Goal: Book appointment/travel/reservation

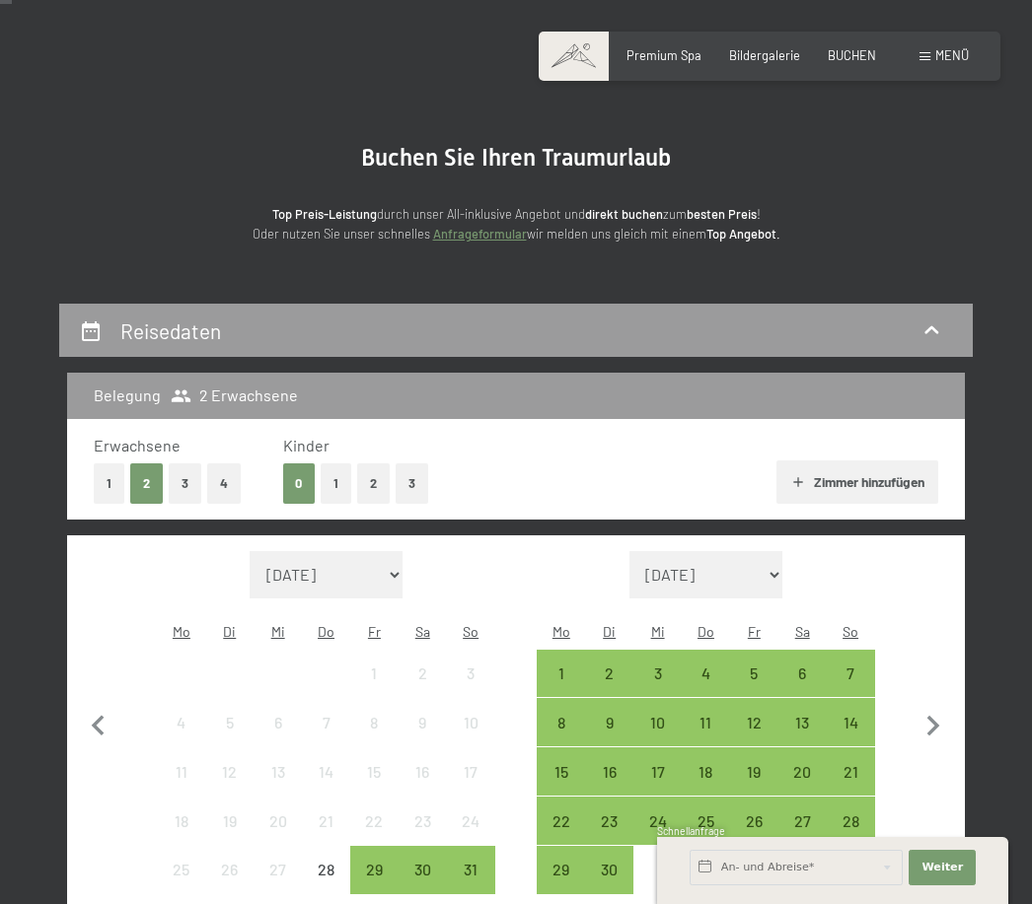
scroll to position [80, 0]
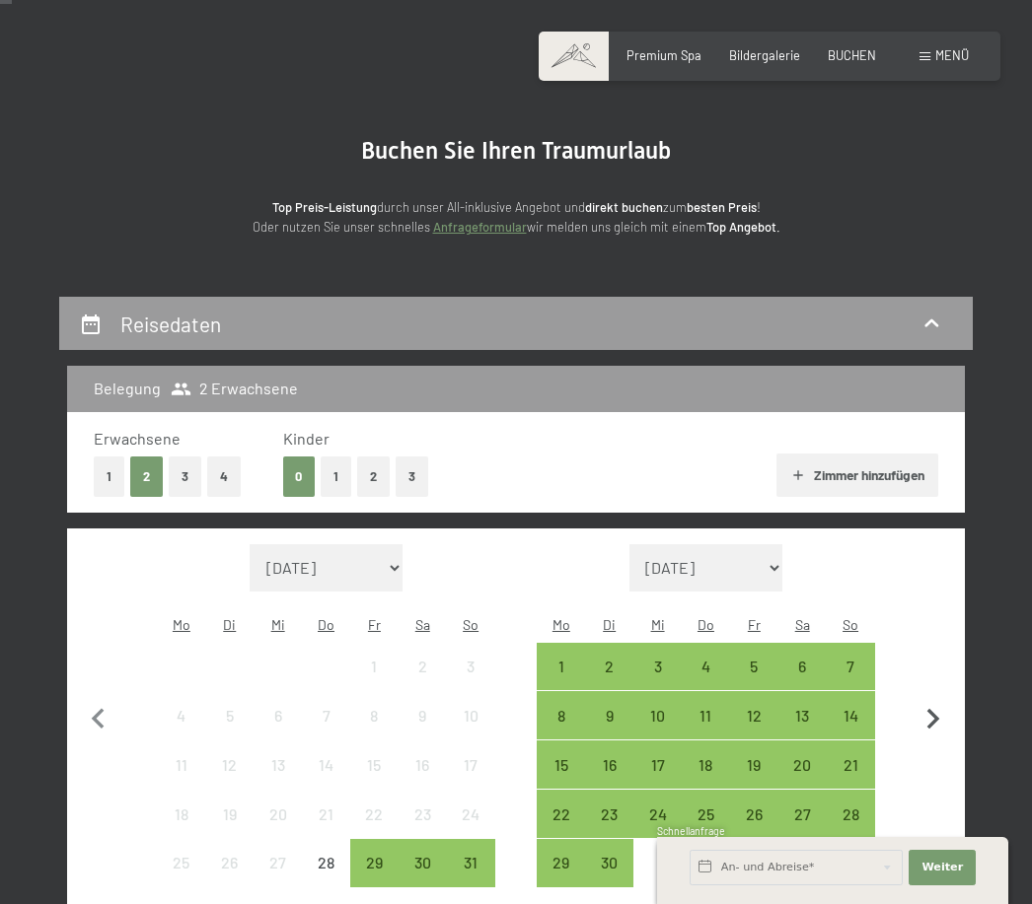
click at [929, 701] on icon "button" at bounding box center [932, 719] width 41 height 41
select select "2025-09-01"
select select "2025-10-01"
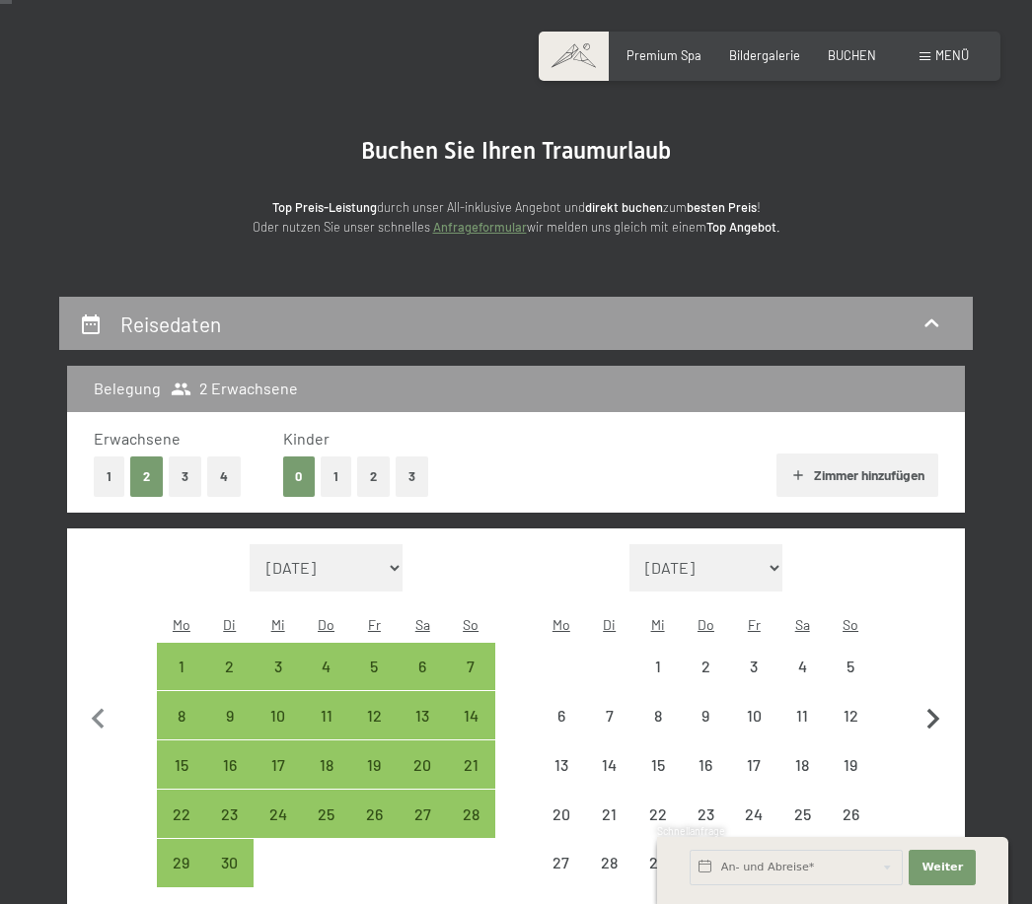
click at [925, 705] on icon "button" at bounding box center [932, 719] width 41 height 41
select select "[DATE]"
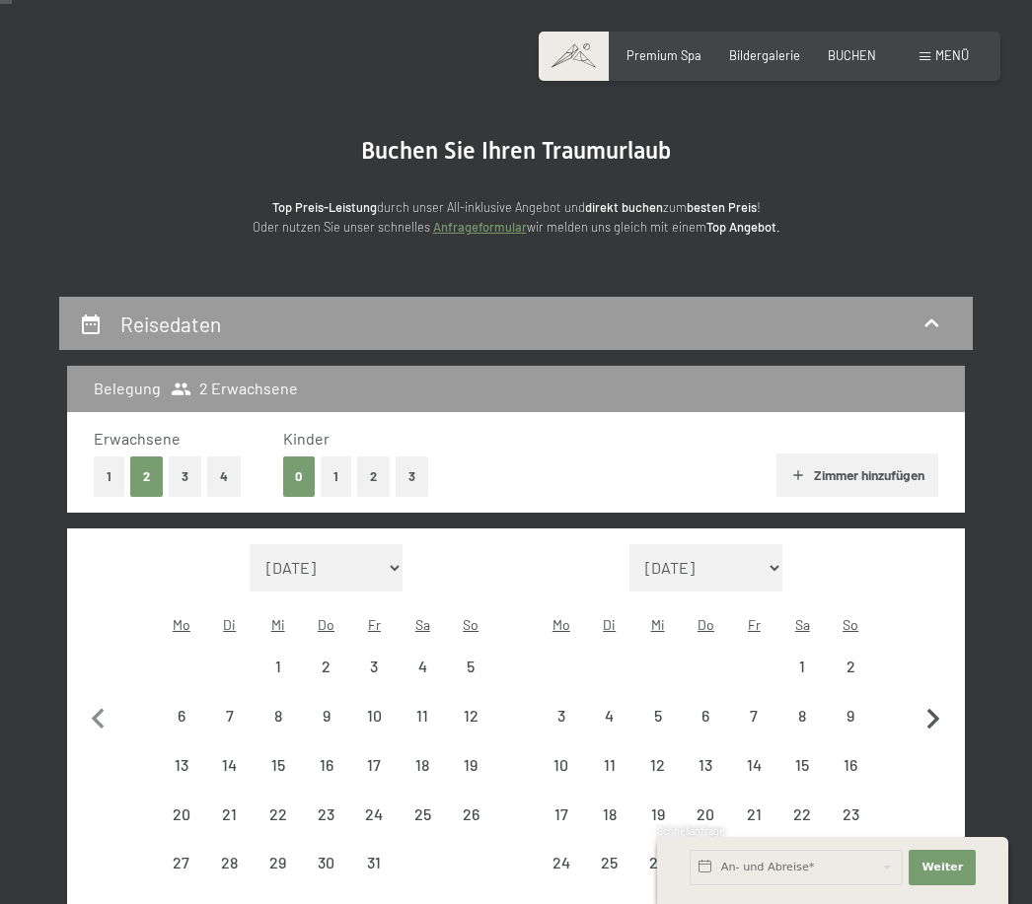
select select "[DATE]"
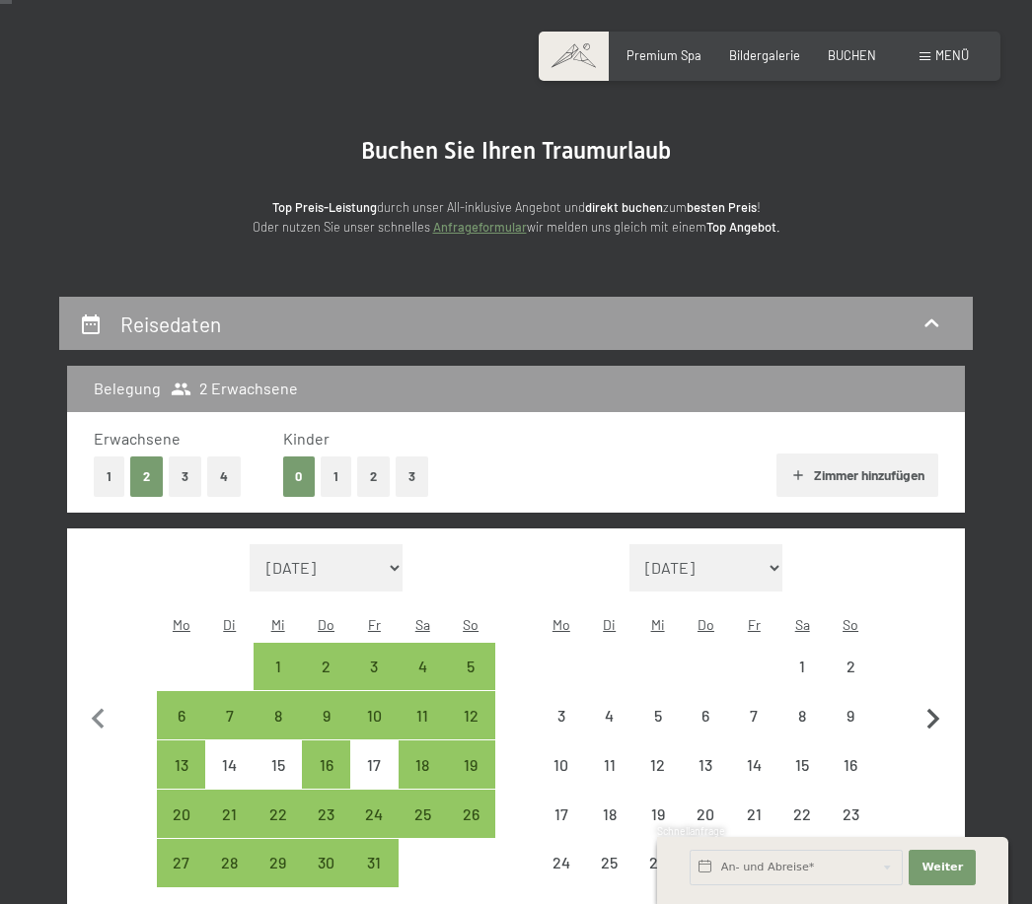
select select "[DATE]"
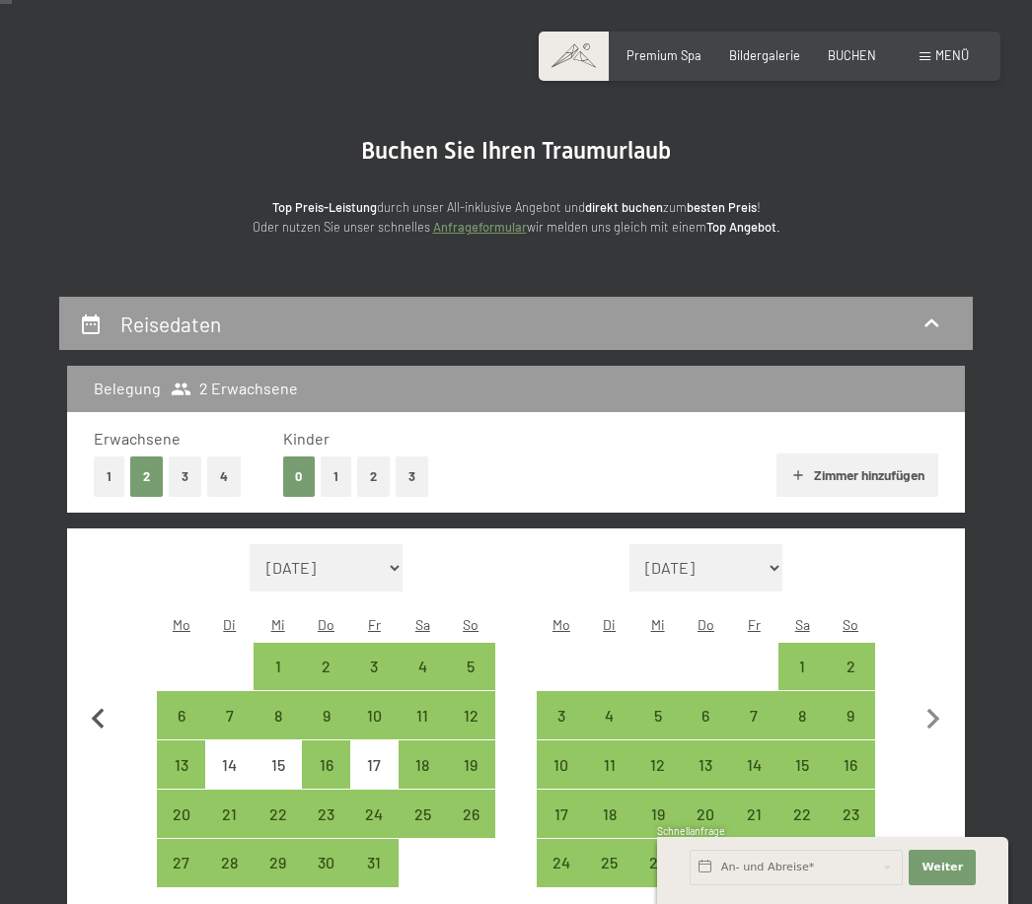
click at [103, 708] on icon "button" at bounding box center [98, 718] width 13 height 21
select select "[DATE]"
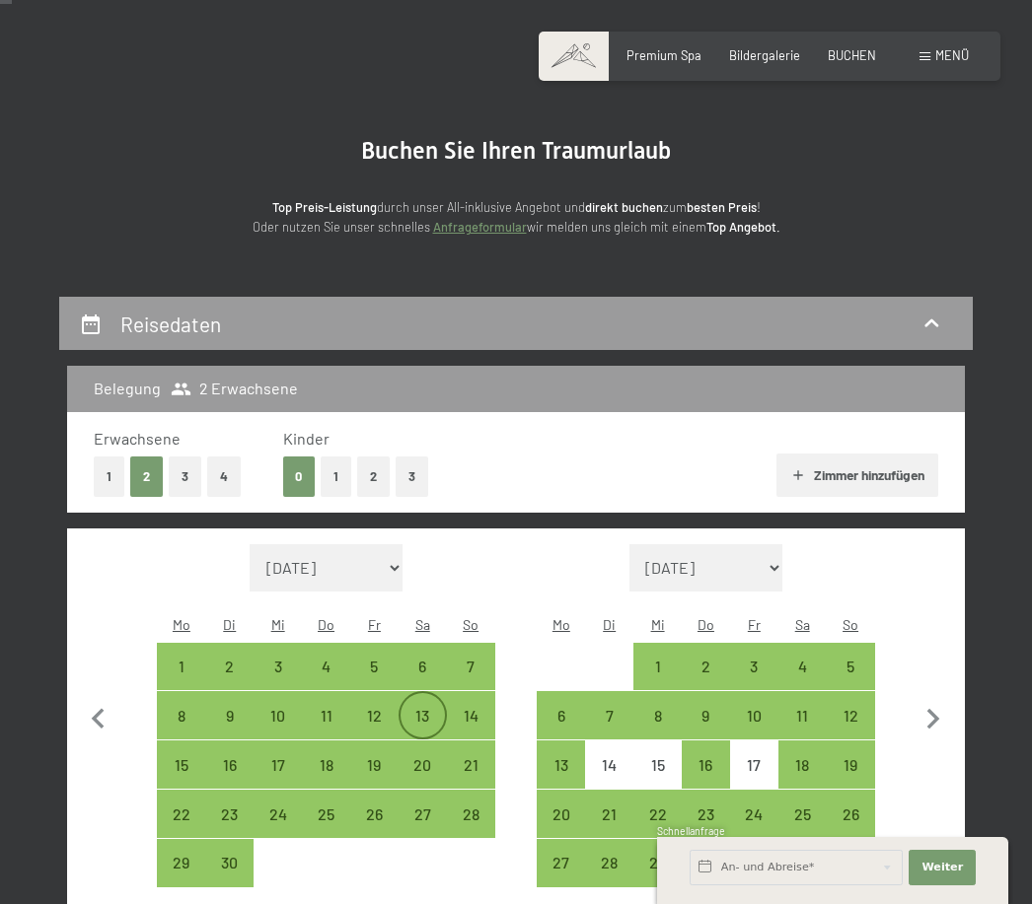
click at [422, 708] on div "13" at bounding box center [422, 730] width 44 height 44
select select "[DATE]"
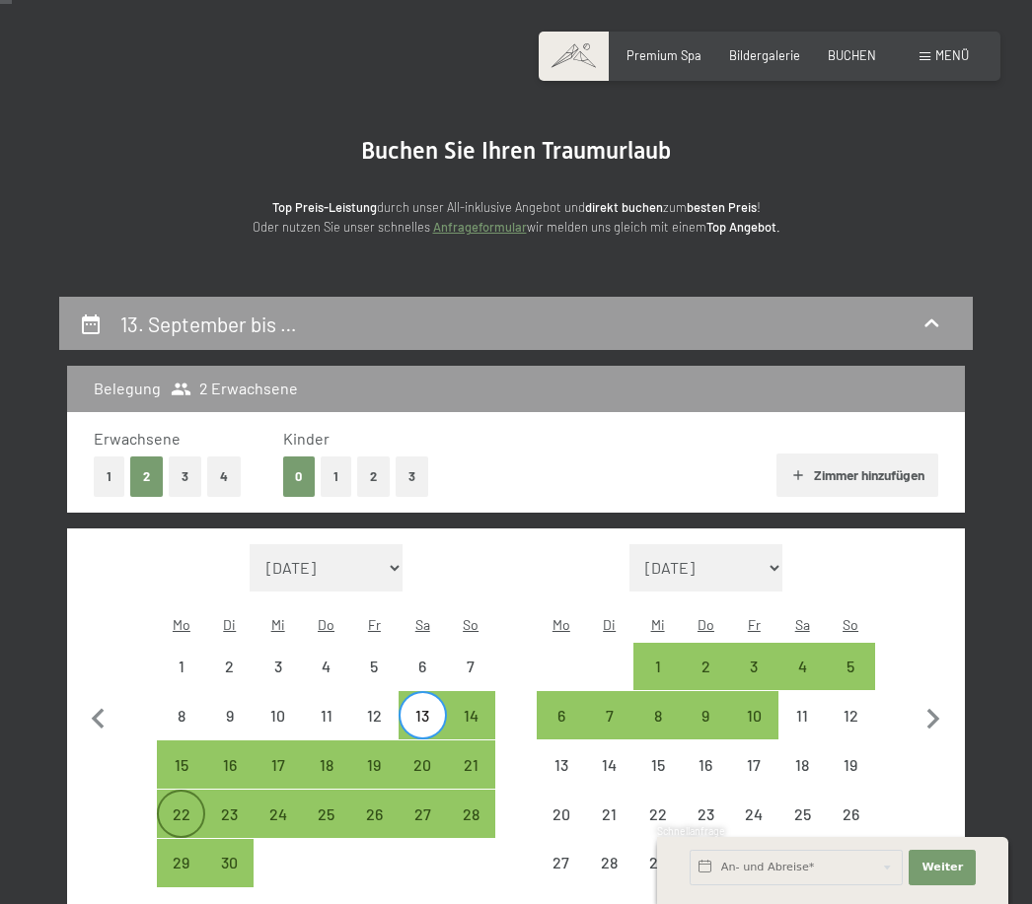
click at [197, 807] on div "22" at bounding box center [181, 829] width 44 height 44
select select "[DATE]"
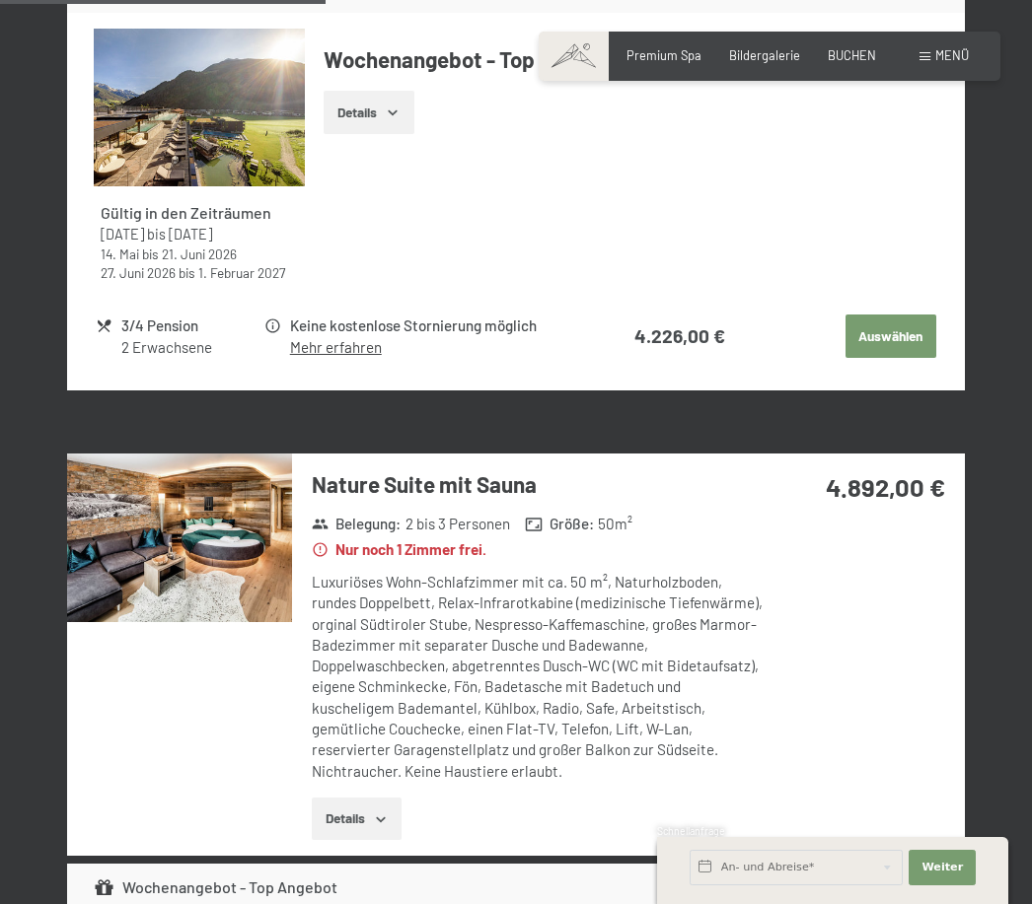
scroll to position [1650, 0]
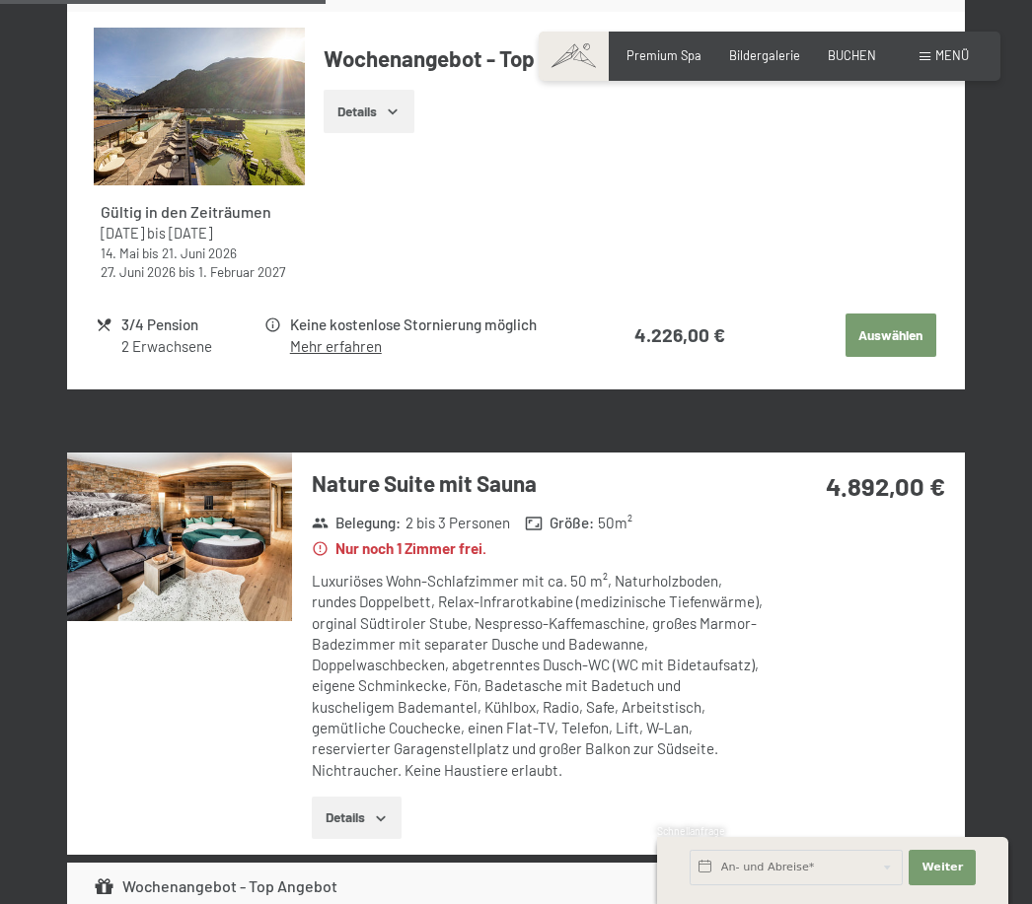
click at [197, 557] on img at bounding box center [179, 537] width 225 height 169
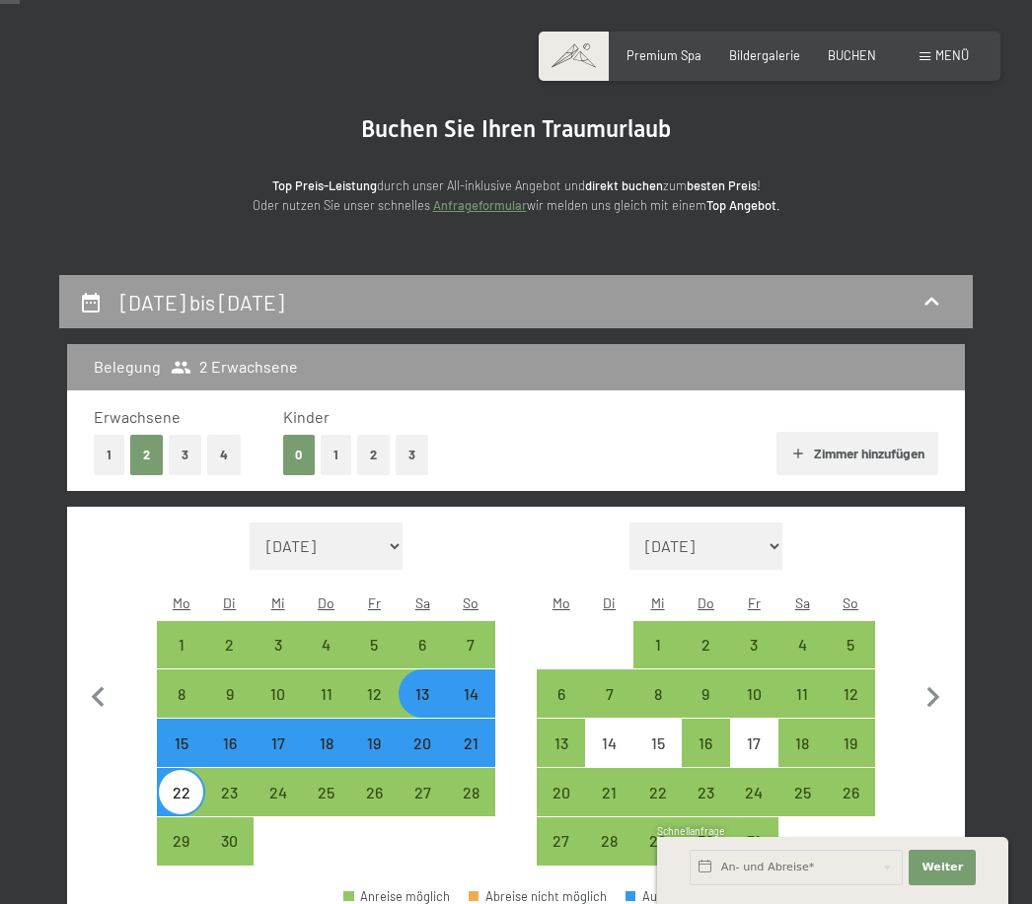
scroll to position [101, 0]
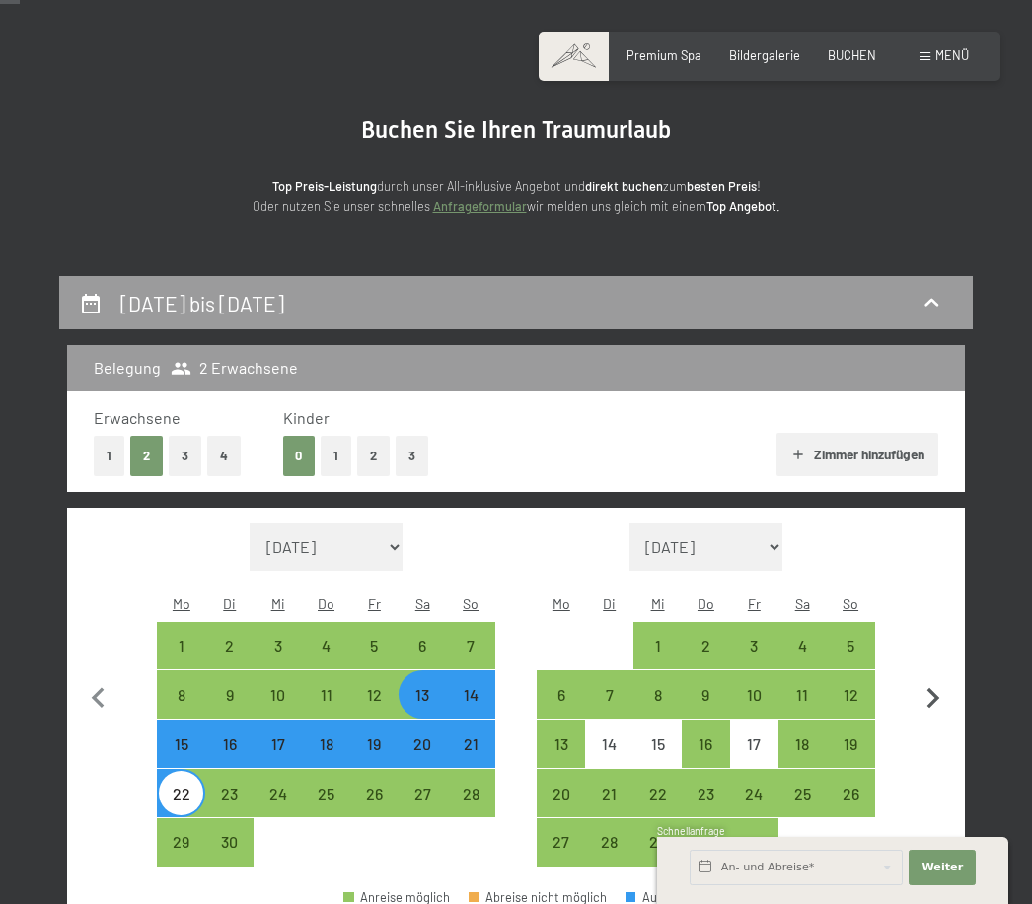
click at [934, 684] on icon "button" at bounding box center [932, 698] width 41 height 41
select select "[DATE]"
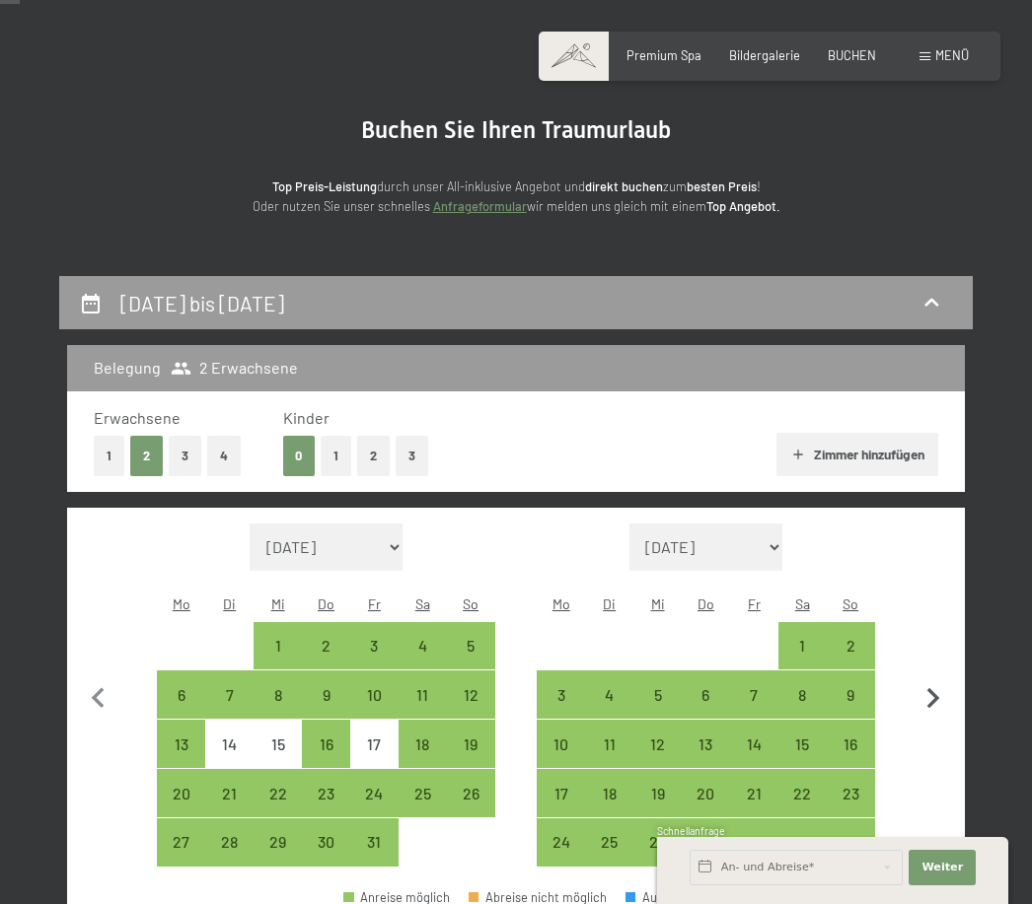
click at [932, 688] on icon "button" at bounding box center [933, 698] width 13 height 21
select select "[DATE]"
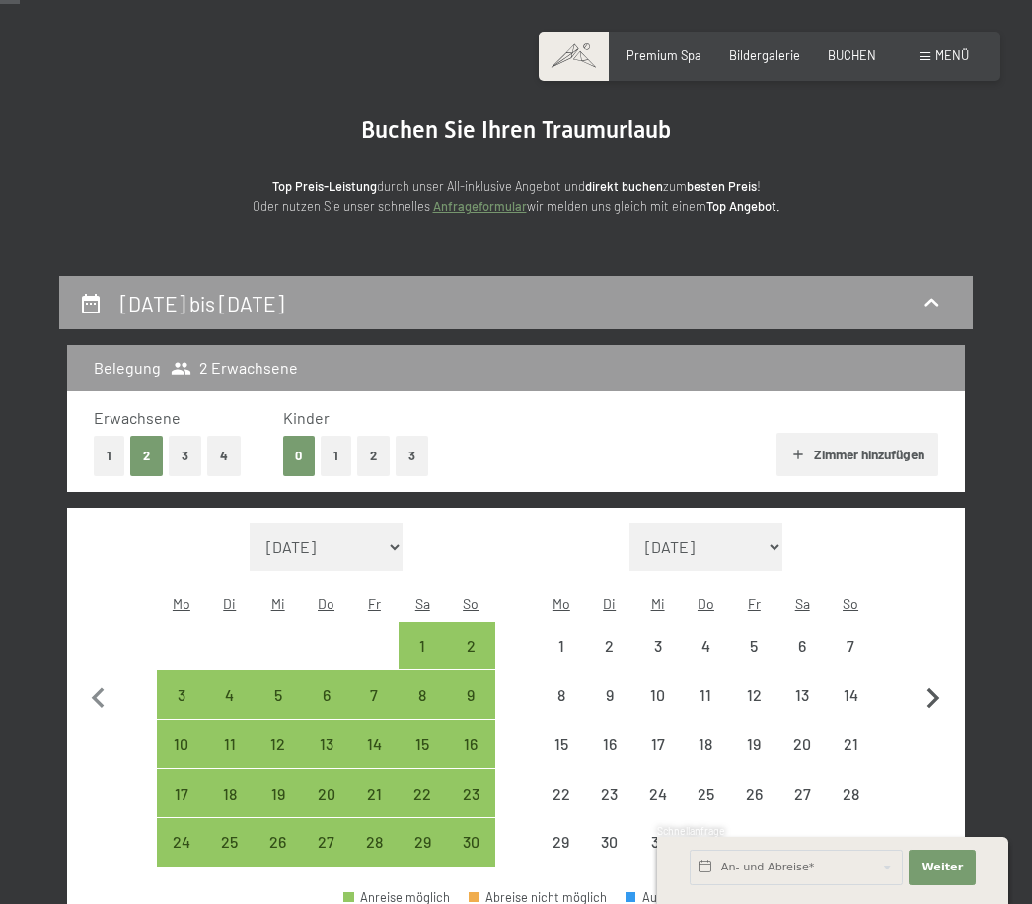
click at [933, 690] on icon "button" at bounding box center [933, 698] width 13 height 21
select select "[DATE]"
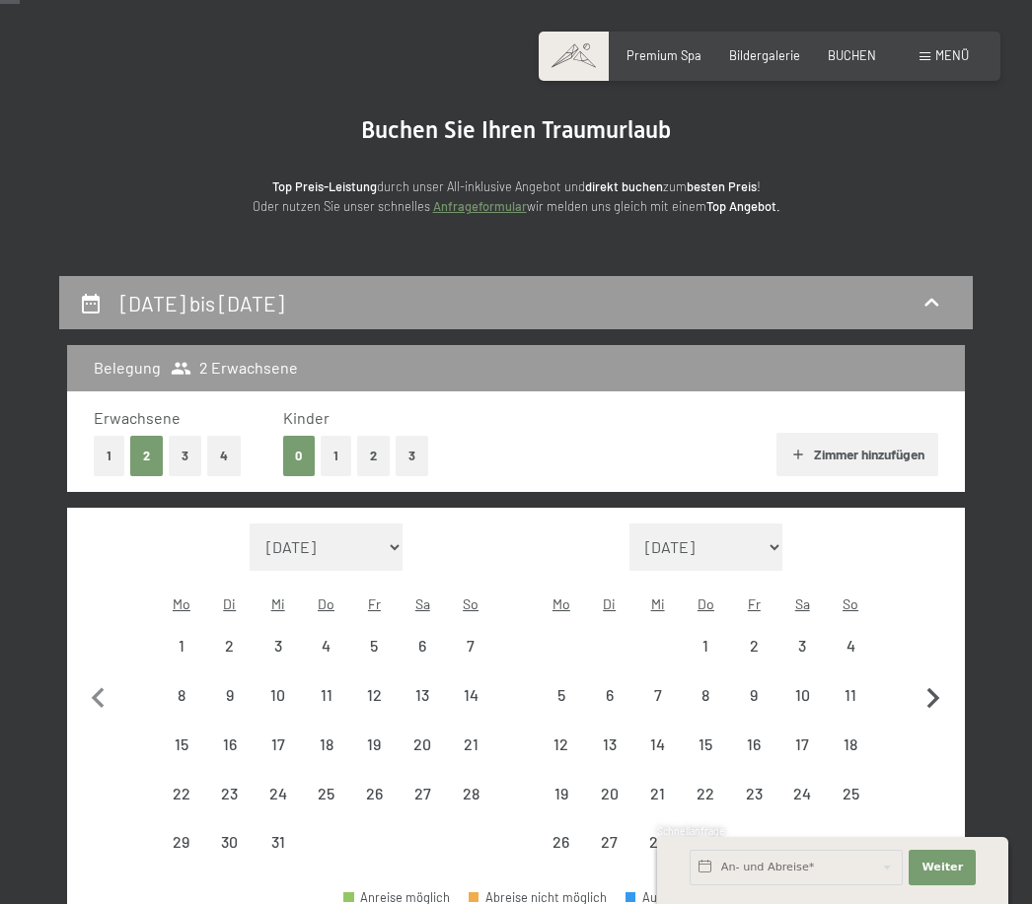
select select "[DATE]"
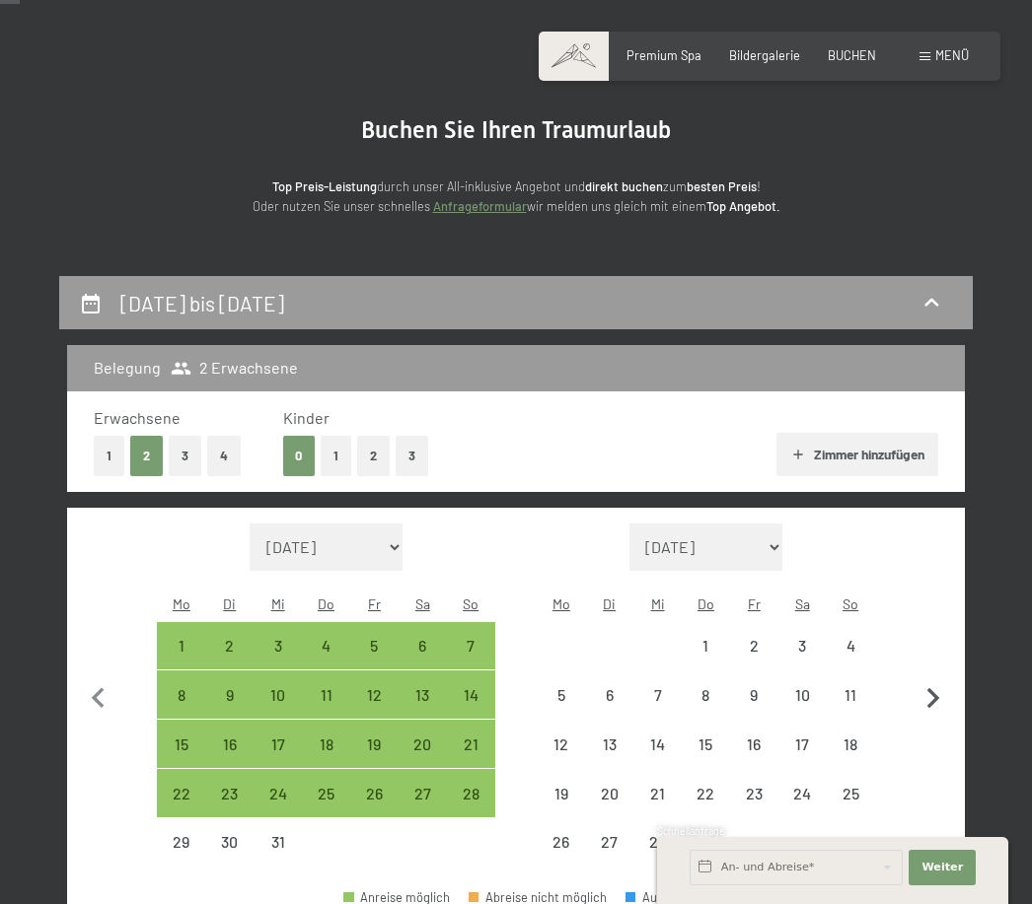
select select "[DATE]"
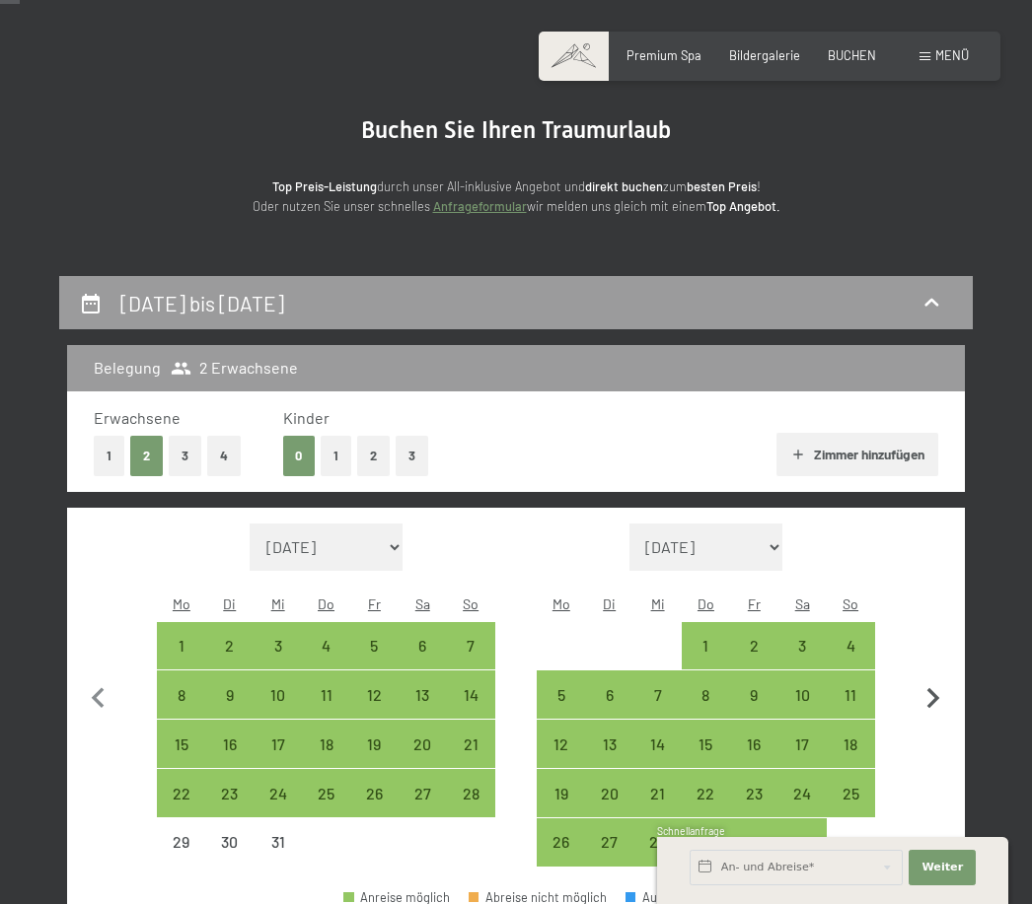
click at [947, 680] on icon "button" at bounding box center [932, 698] width 41 height 41
select select "[DATE]"
select select "2026-02-01"
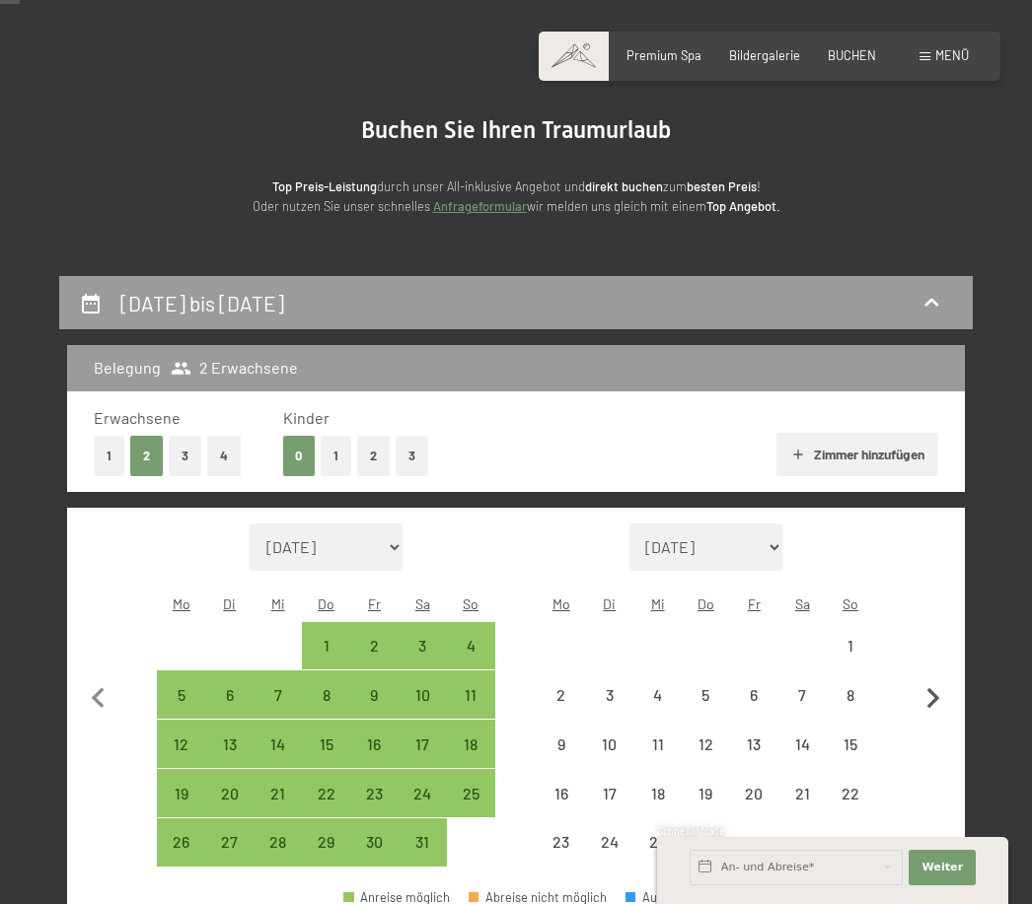
select select "[DATE]"
select select "2026-02-01"
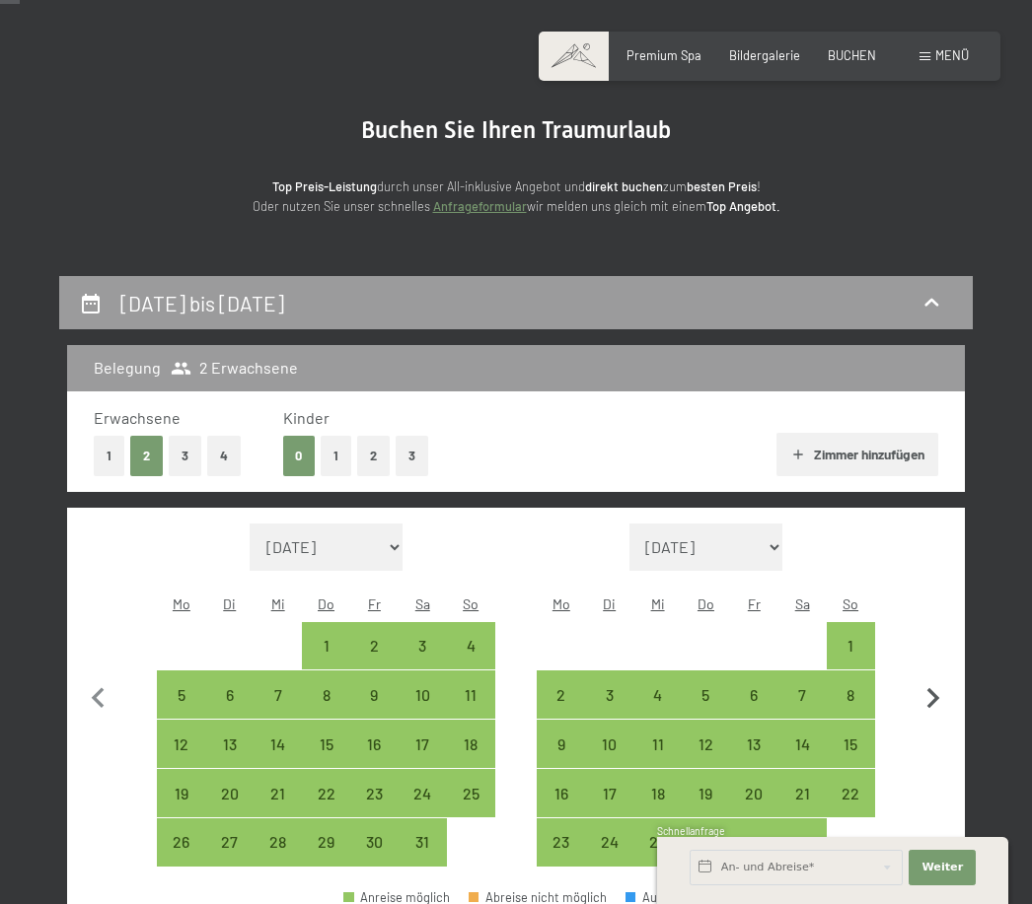
click at [939, 688] on icon "button" at bounding box center [932, 698] width 41 height 41
select select "2026-02-01"
select select "2026-03-01"
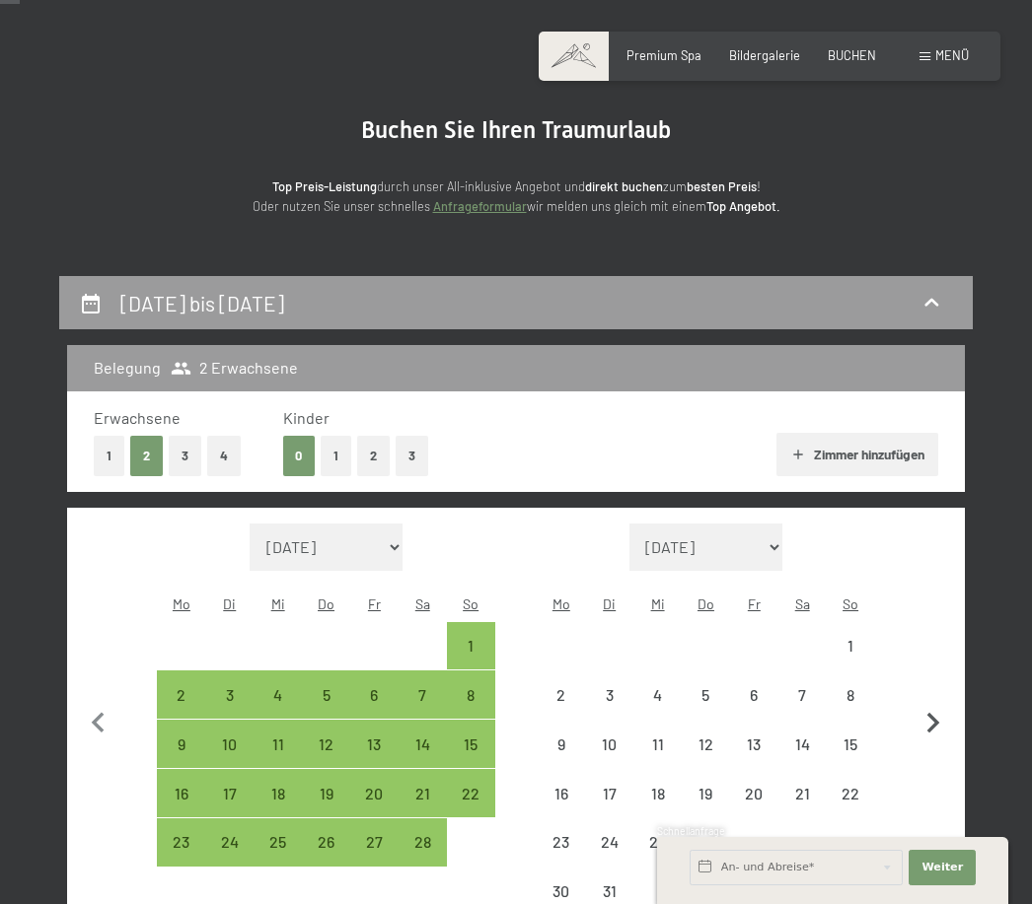
click at [934, 688] on button "button" at bounding box center [932, 720] width 41 height 393
select select "2026-03-01"
select select "2026-04-01"
select select "2026-03-01"
select select "2026-04-01"
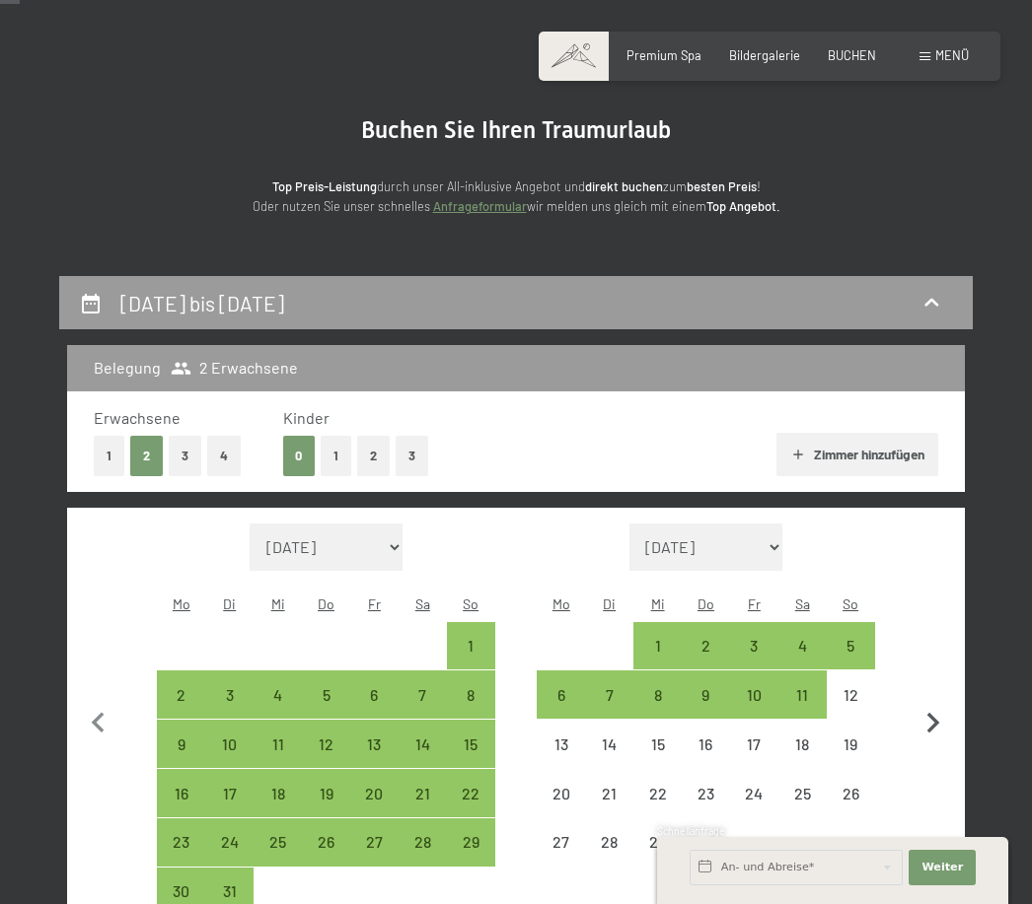
click at [940, 703] on icon "button" at bounding box center [932, 723] width 41 height 41
select select "2026-04-01"
select select "2026-05-01"
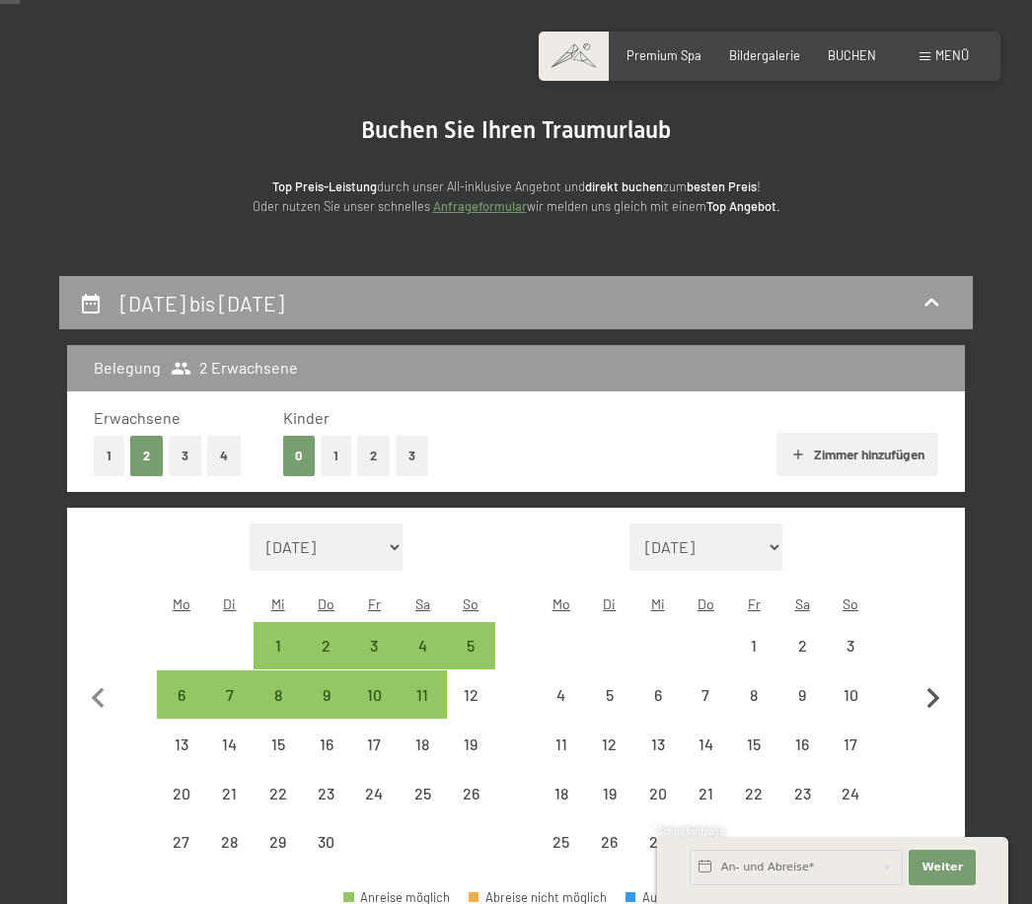
select select "2026-04-01"
select select "2026-05-01"
click at [931, 684] on icon "button" at bounding box center [932, 698] width 41 height 41
select select "2026-05-01"
select select "2026-06-01"
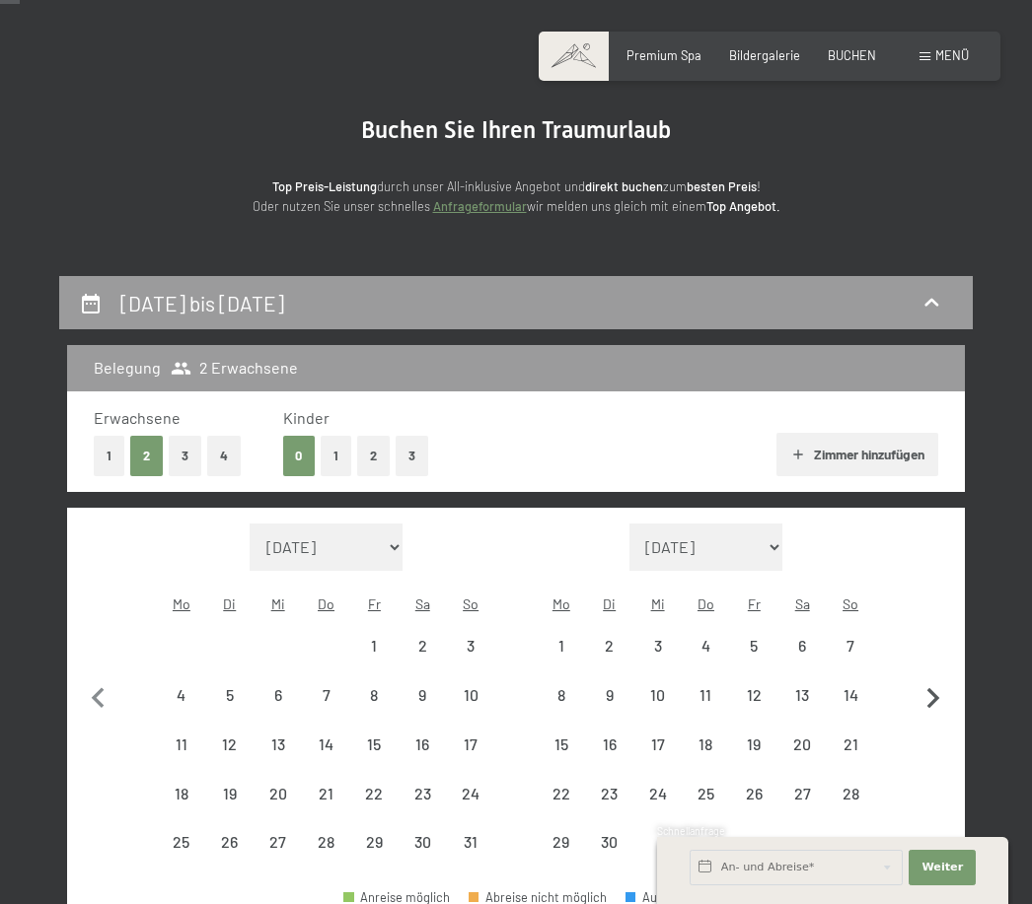
select select "2026-05-01"
select select "2026-06-01"
click at [426, 786] on div "23" at bounding box center [422, 808] width 44 height 44
select select "2026-05-01"
select select "2026-06-01"
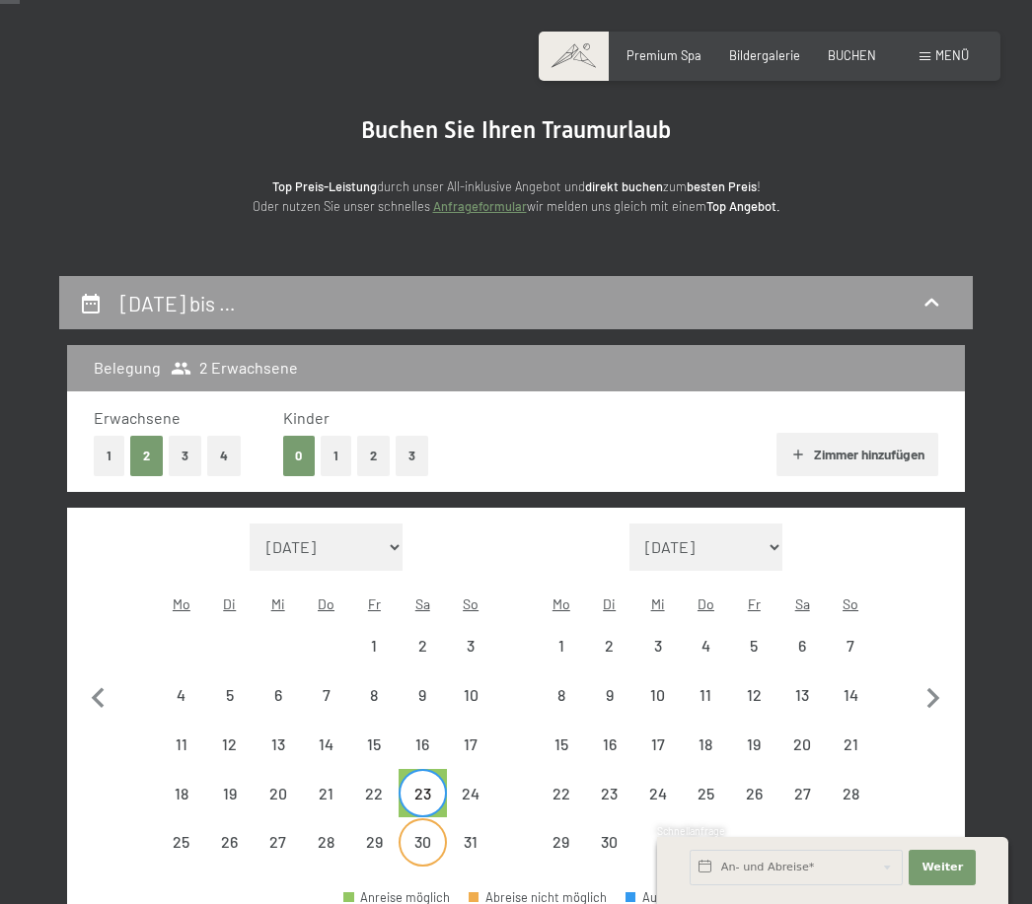
click at [428, 834] on div "30" at bounding box center [422, 856] width 44 height 44
select select "2026-05-01"
select select "2026-06-01"
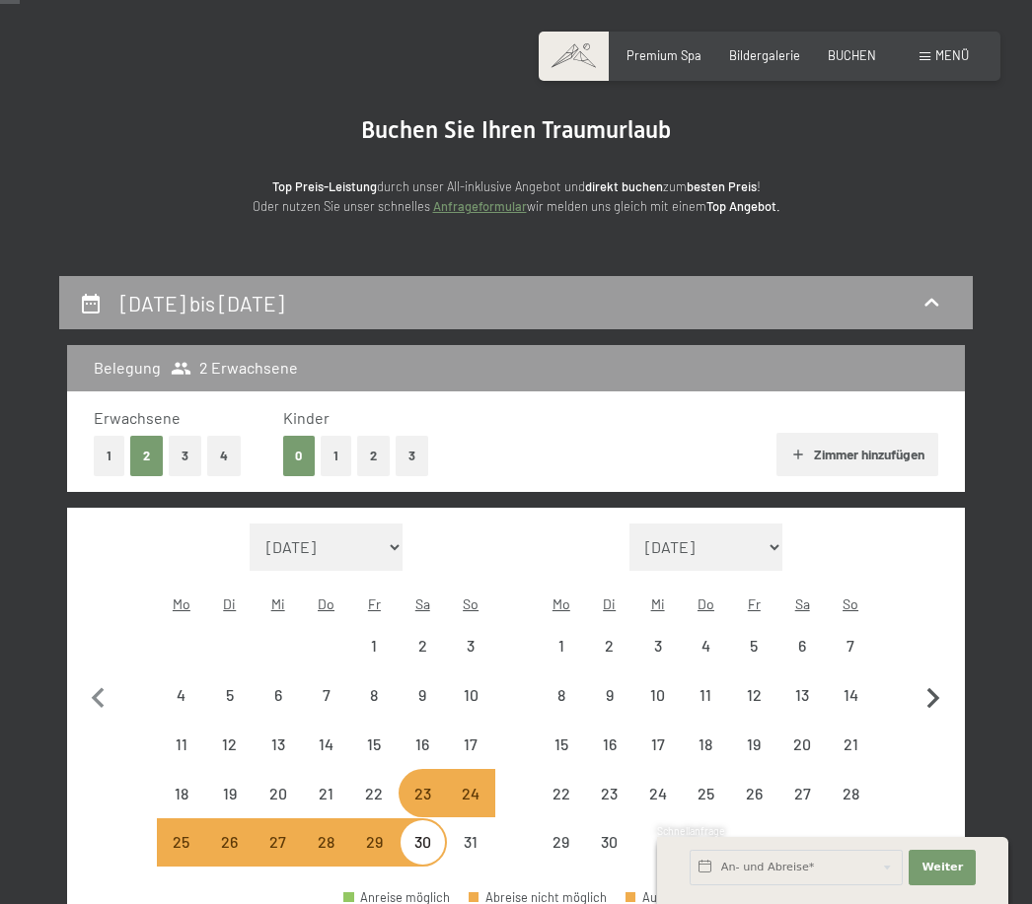
click at [937, 826] on button "button" at bounding box center [932, 696] width 41 height 344
select select "2026-06-01"
select select "2026-07-01"
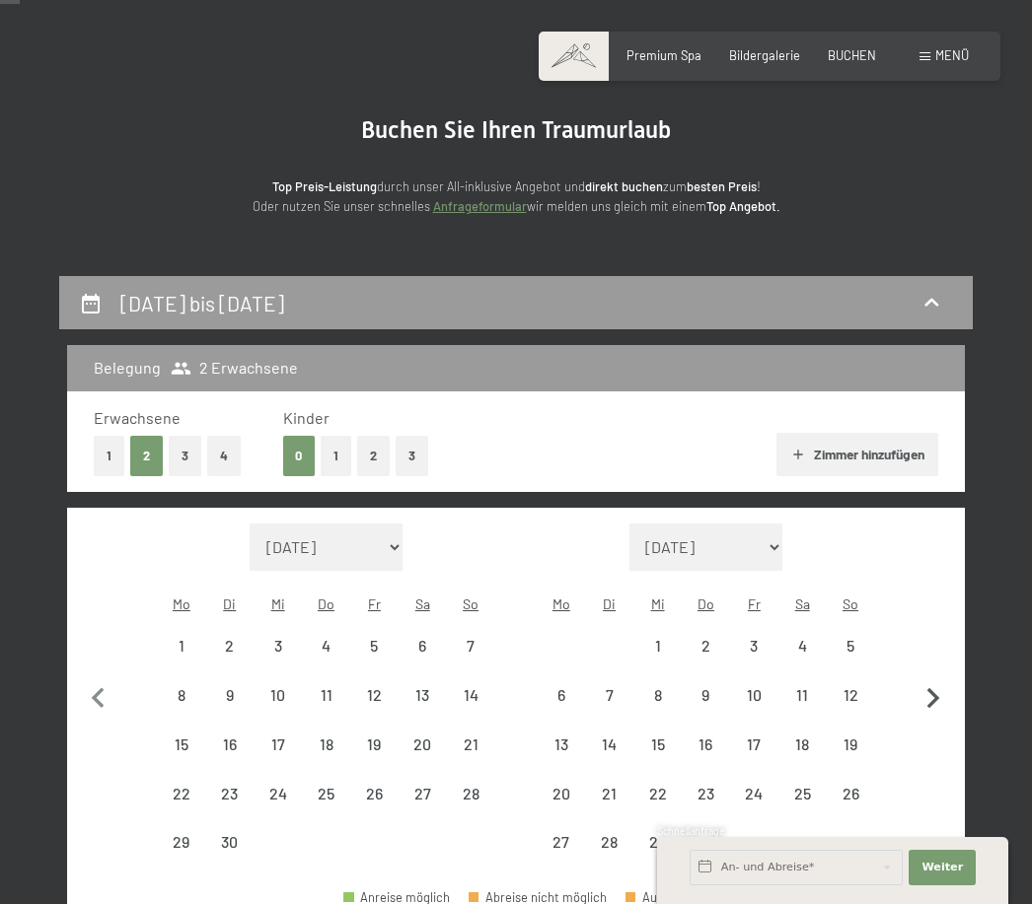
select select "2026-06-01"
select select "2026-07-01"
click at [809, 638] on div "4" at bounding box center [802, 660] width 44 height 44
select select "2026-06-01"
select select "2026-07-01"
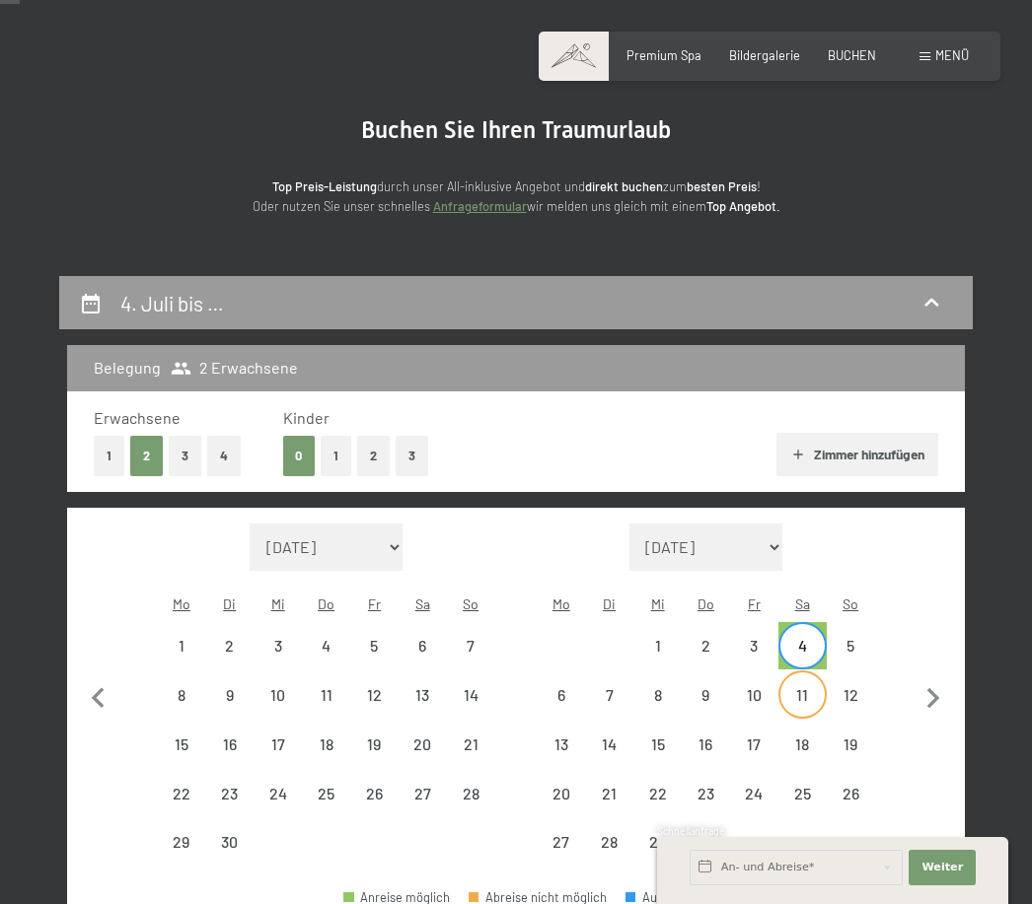
click at [808, 687] on div "11" at bounding box center [802, 709] width 44 height 44
select select "2026-06-01"
select select "2026-07-01"
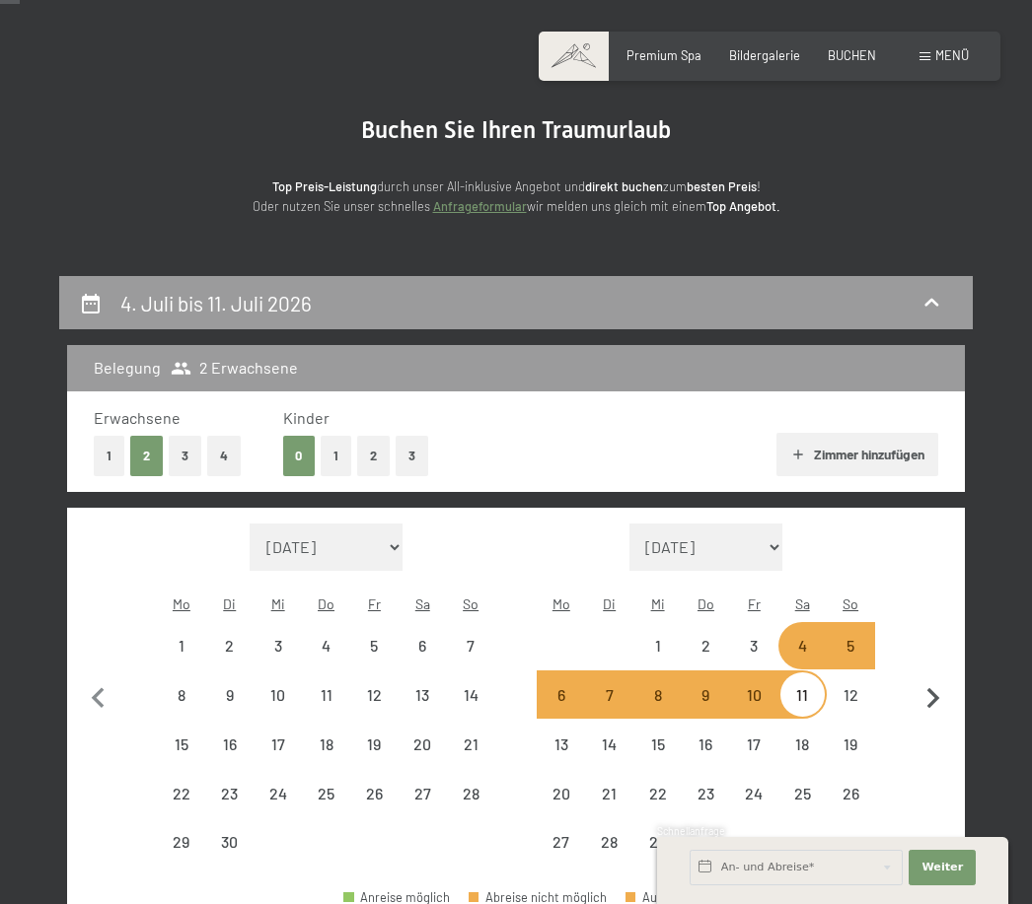
click at [930, 787] on button "button" at bounding box center [932, 696] width 41 height 344
select select "2026-07-01"
select select "2026-08-01"
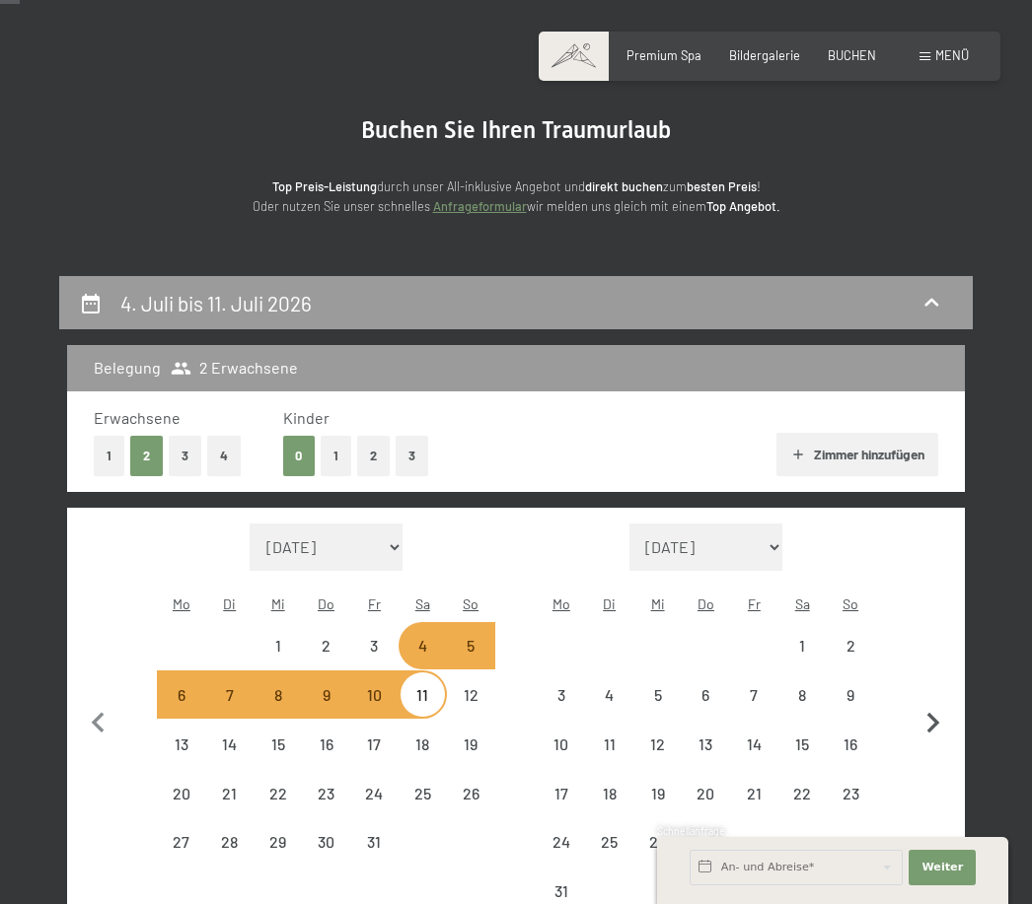
scroll to position [0, 0]
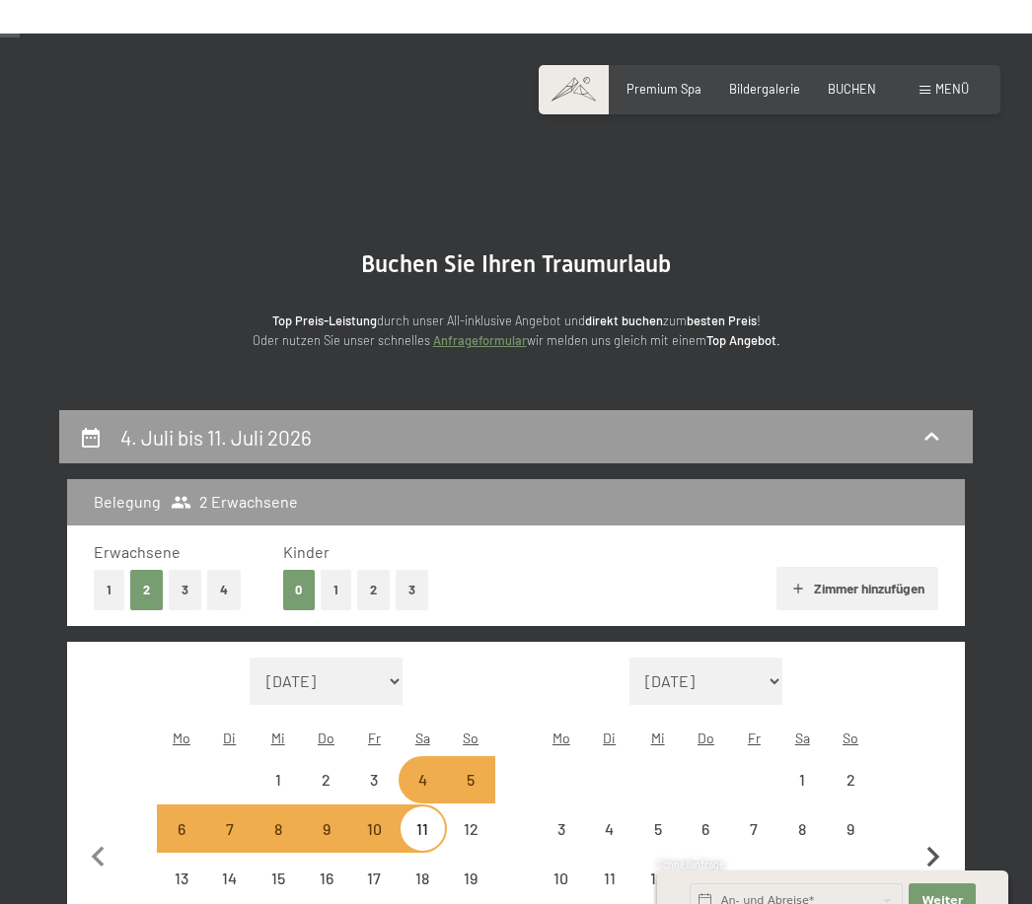
select select "2026-07-01"
select select "2026-08-01"
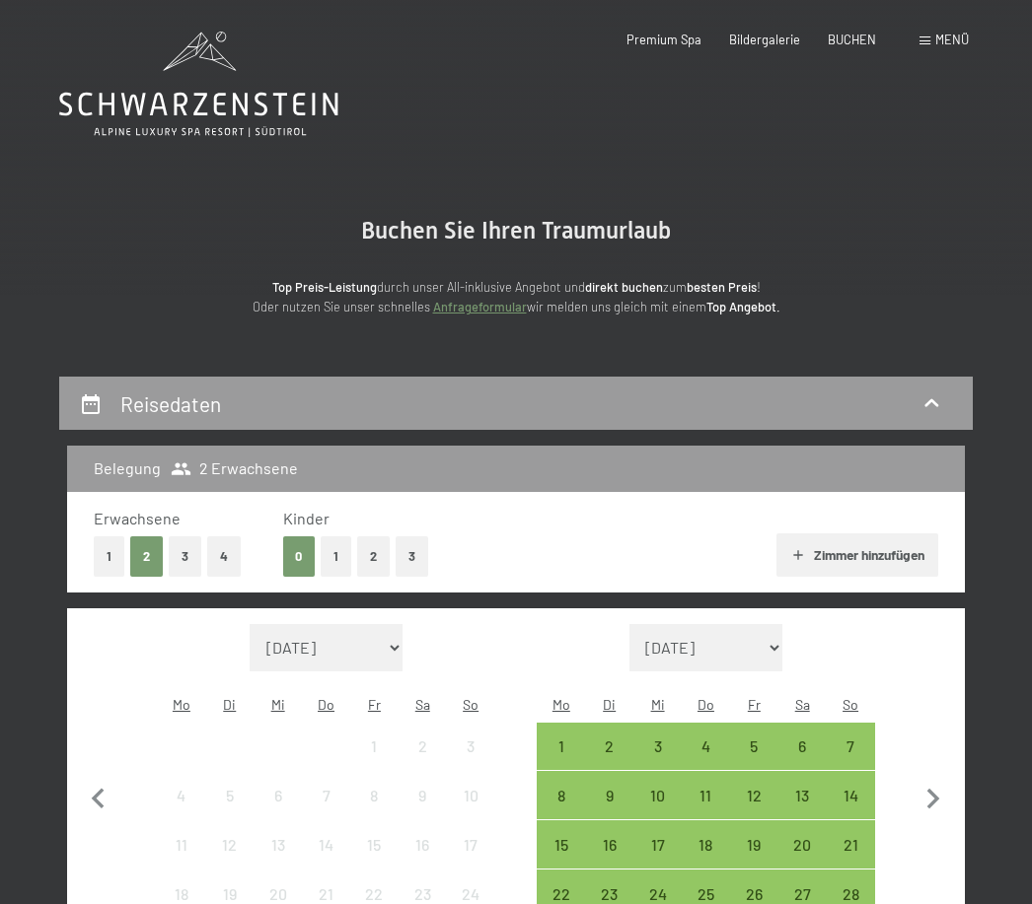
click at [961, 39] on span "Menü" at bounding box center [952, 40] width 34 height 16
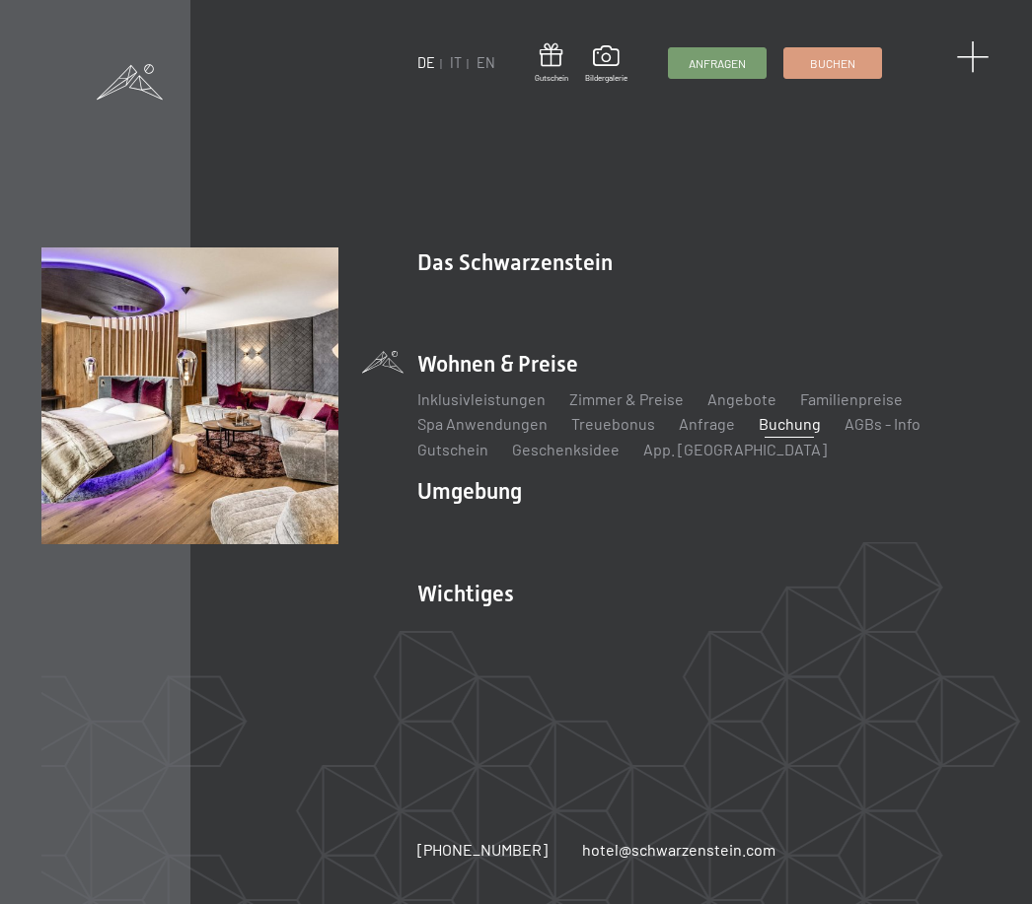
click at [972, 51] on span at bounding box center [972, 57] width 33 height 33
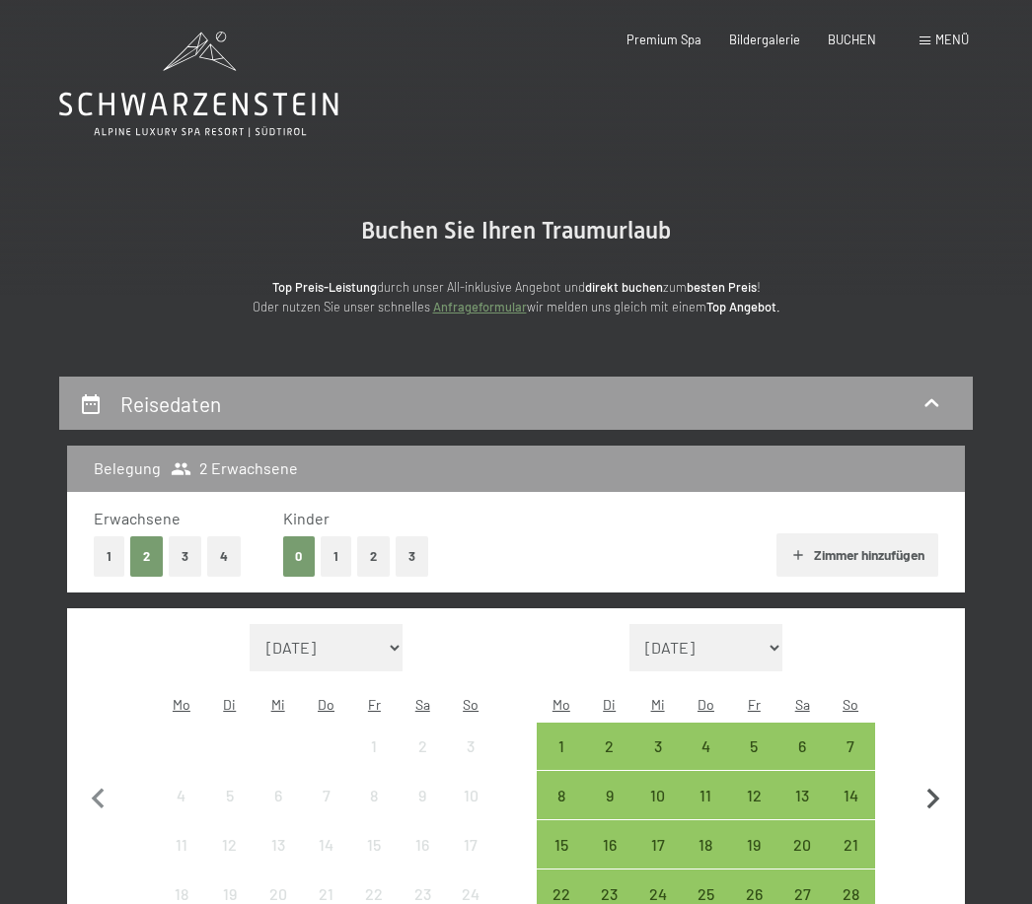
click at [934, 802] on icon "button" at bounding box center [932, 799] width 41 height 41
select select "[DATE]"
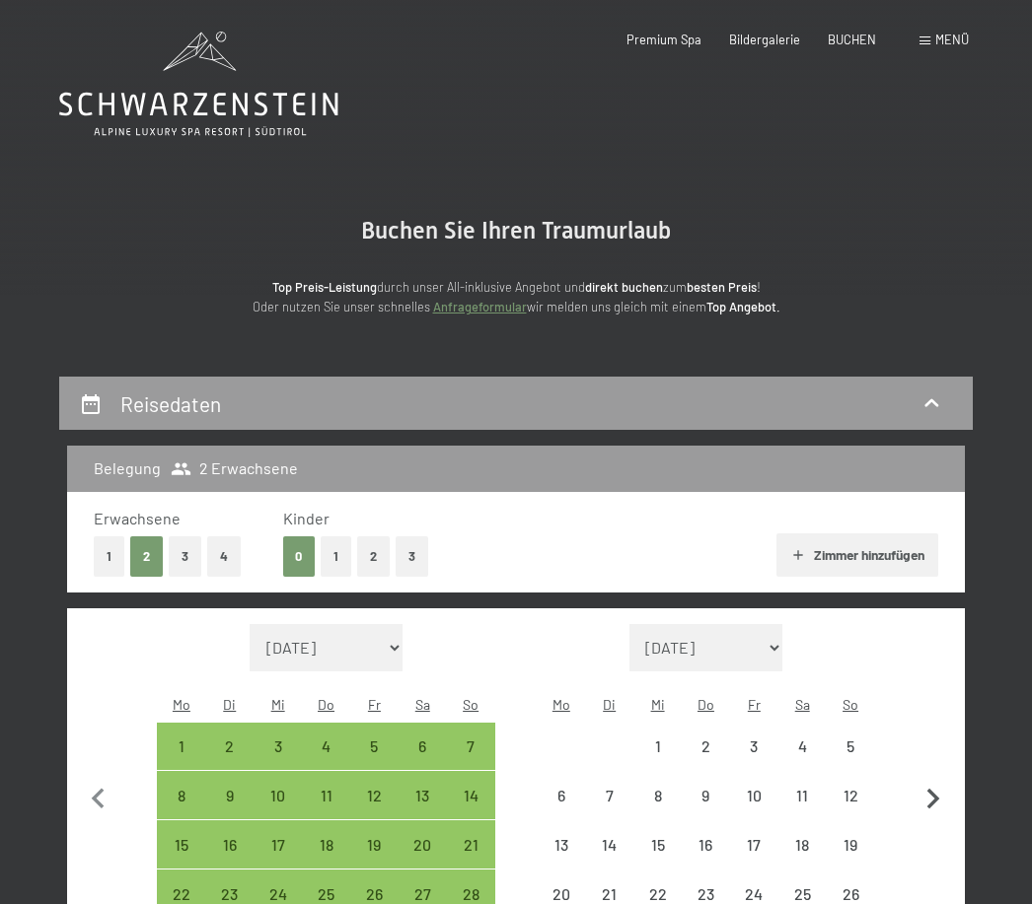
click at [940, 779] on icon "button" at bounding box center [932, 799] width 41 height 41
select select "[DATE]"
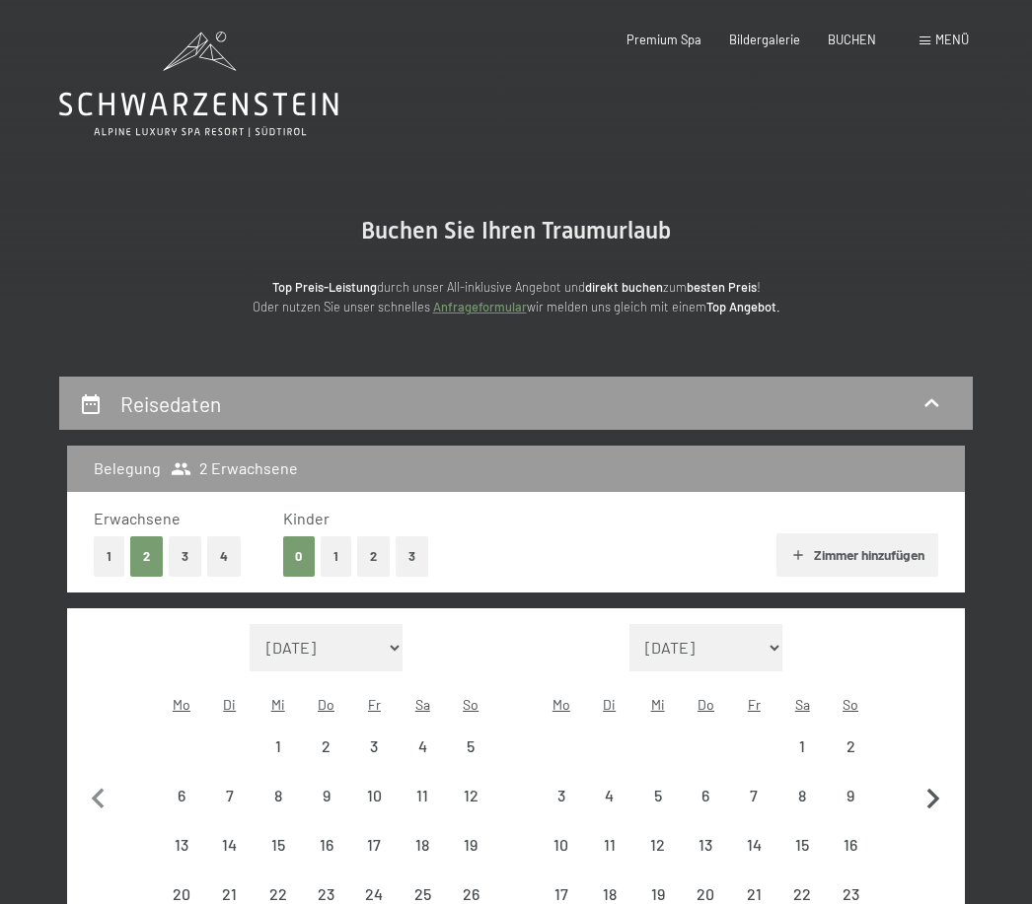
click at [935, 757] on button "button" at bounding box center [932, 796] width 41 height 344
select select "[DATE]"
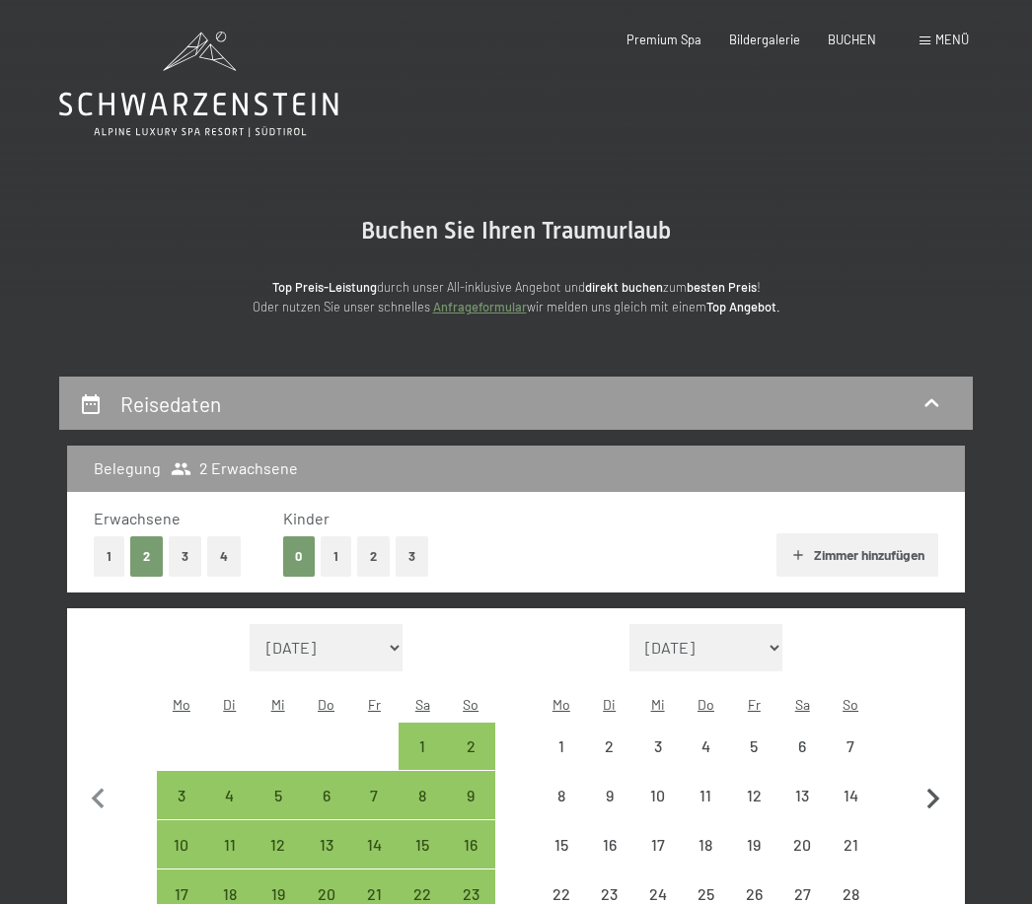
select select "[DATE]"
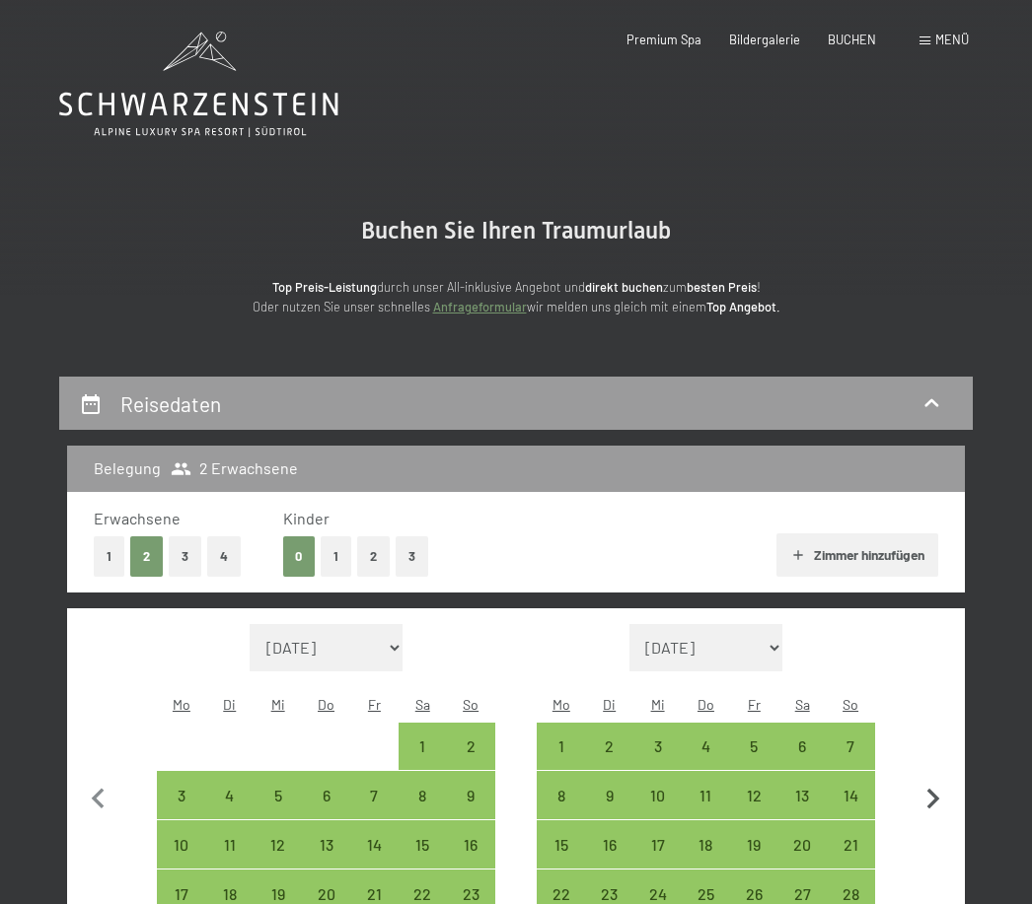
click at [929, 779] on icon "button" at bounding box center [932, 799] width 41 height 41
select select "[DATE]"
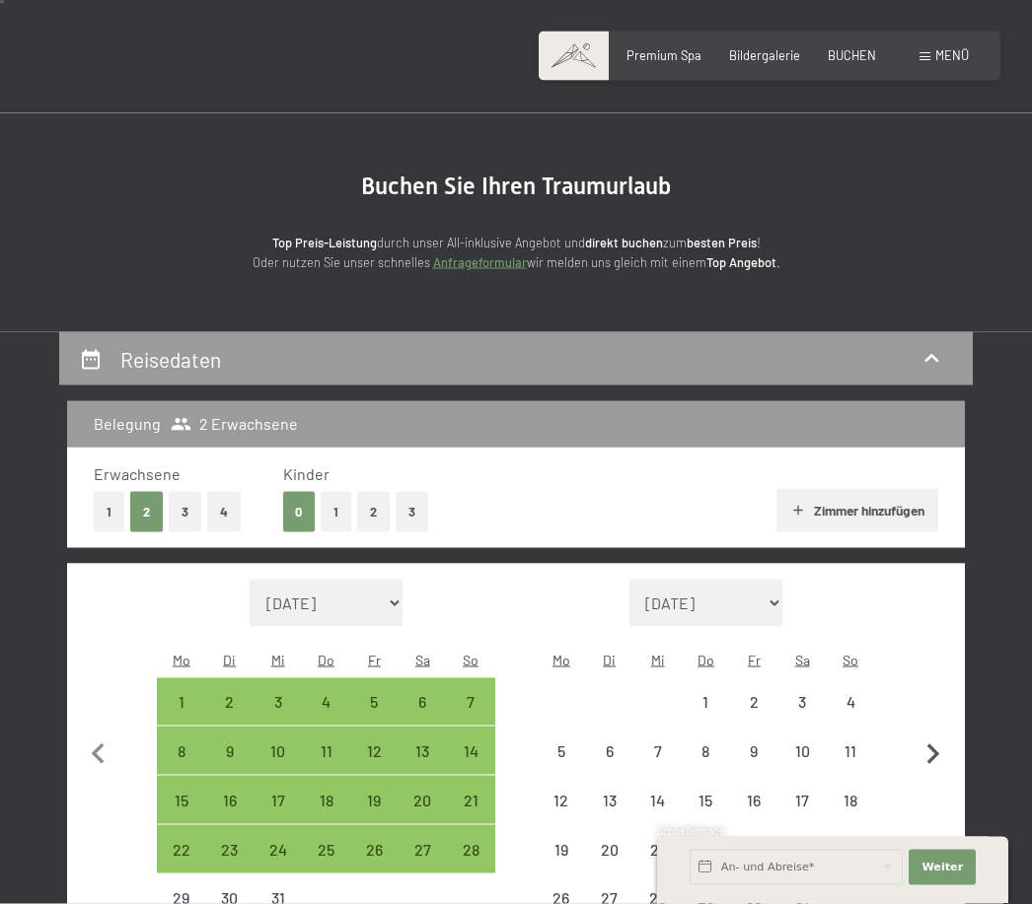
select select "[DATE]"
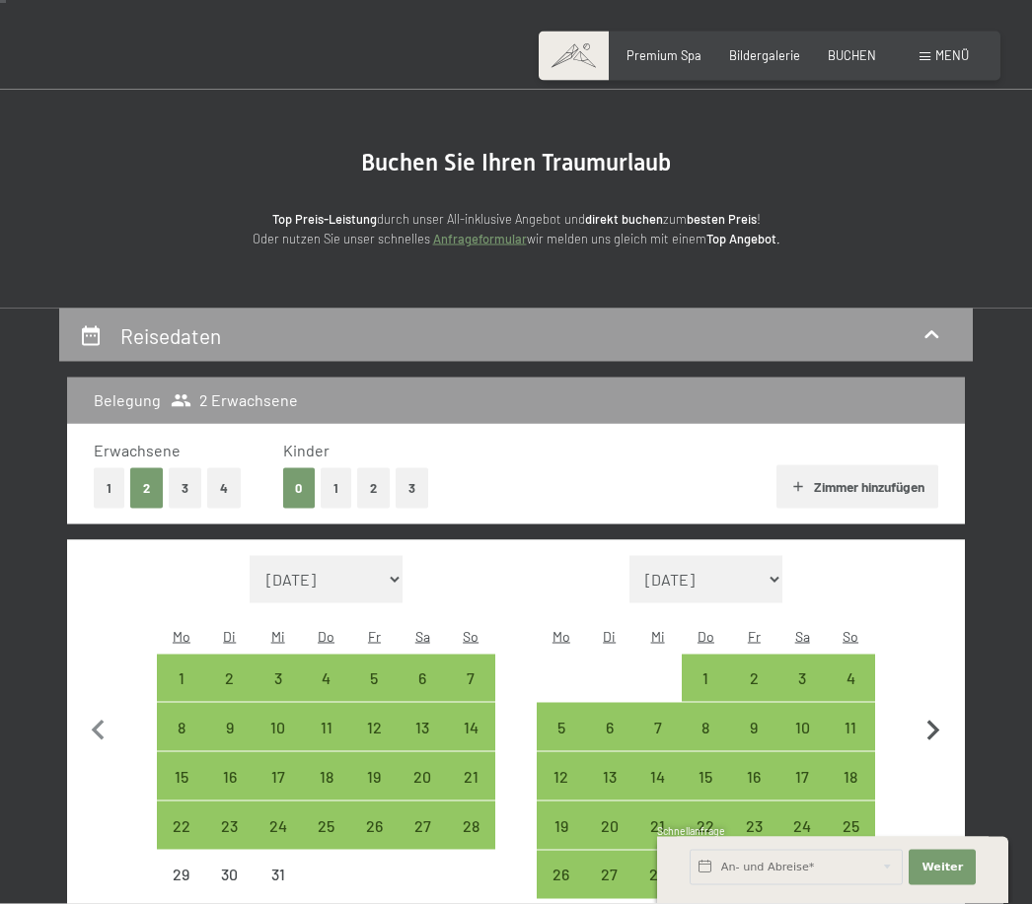
scroll to position [72, 0]
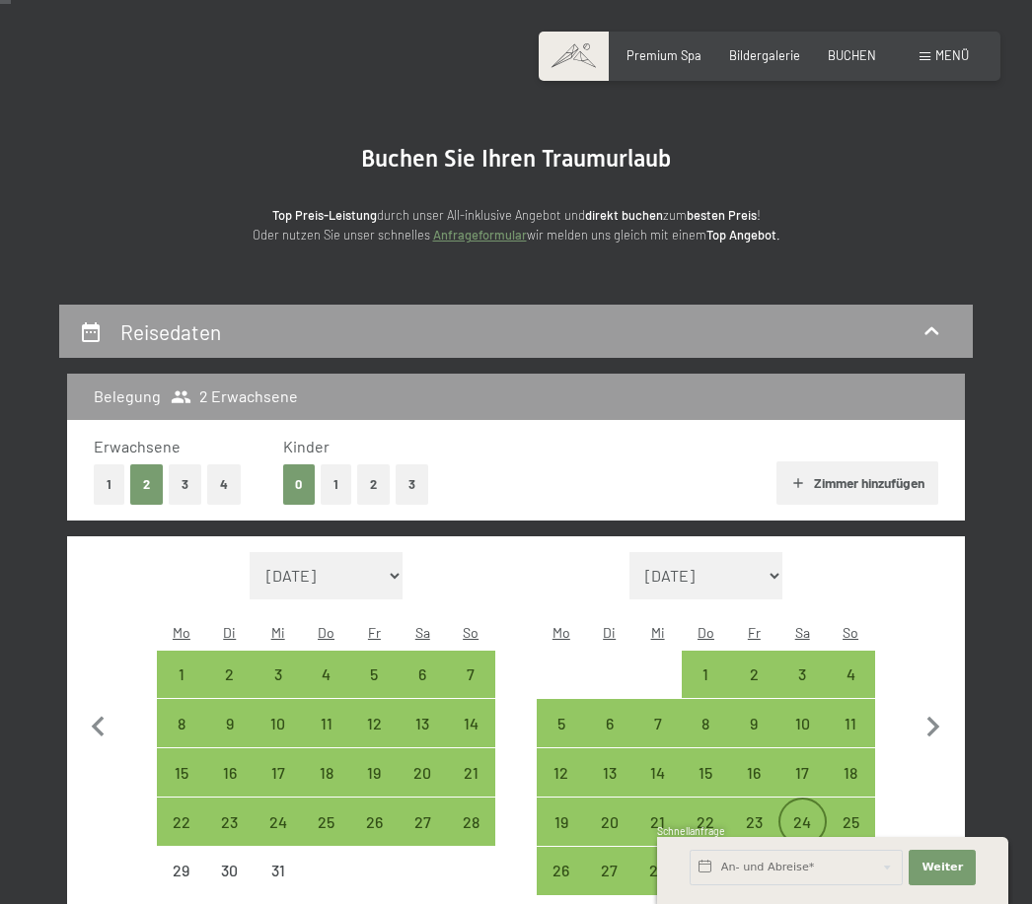
click at [809, 815] on div "24" at bounding box center [802, 837] width 44 height 44
select select "[DATE]"
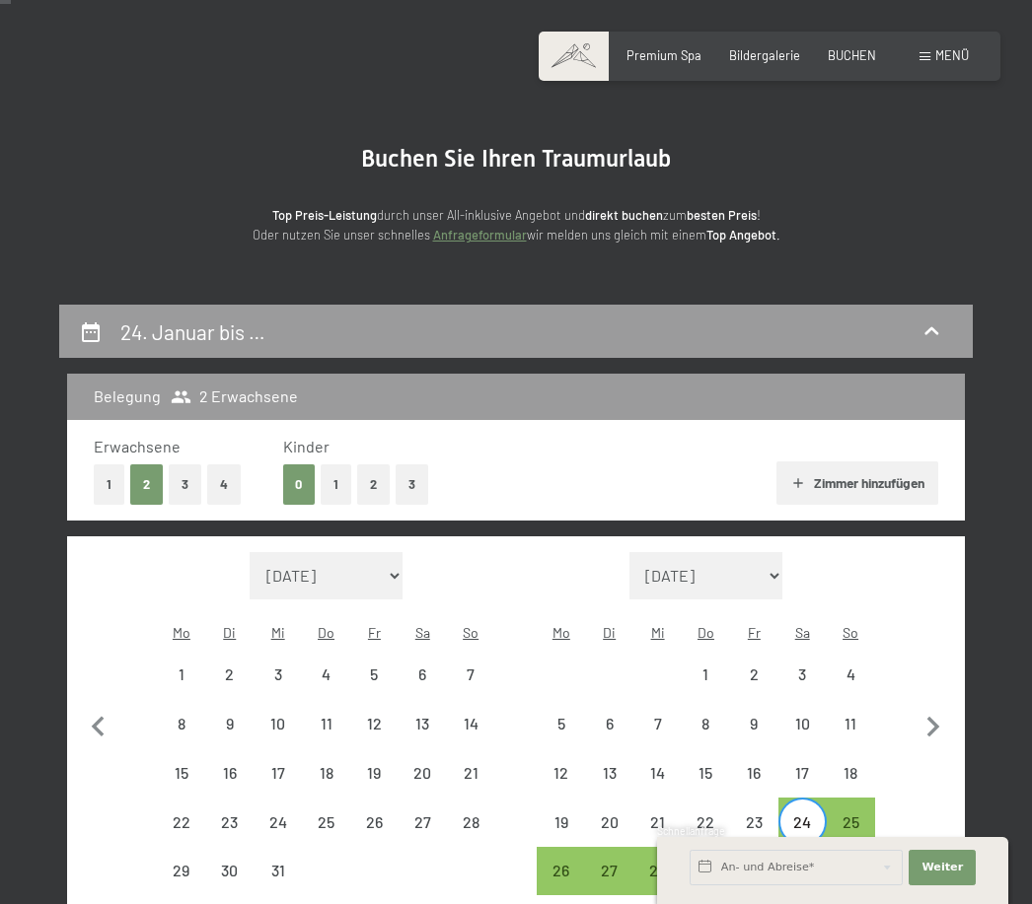
click at [803, 863] on div "31" at bounding box center [802, 885] width 44 height 44
select select "[DATE]"
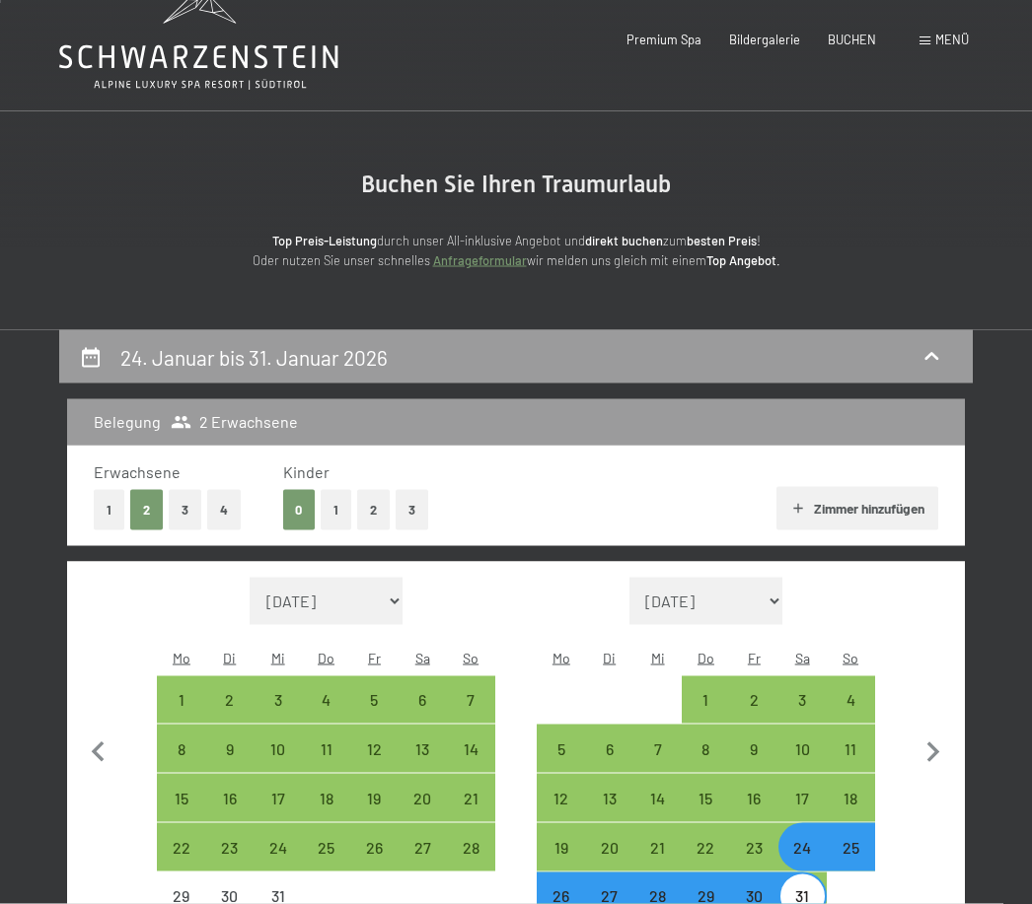
scroll to position [0, 0]
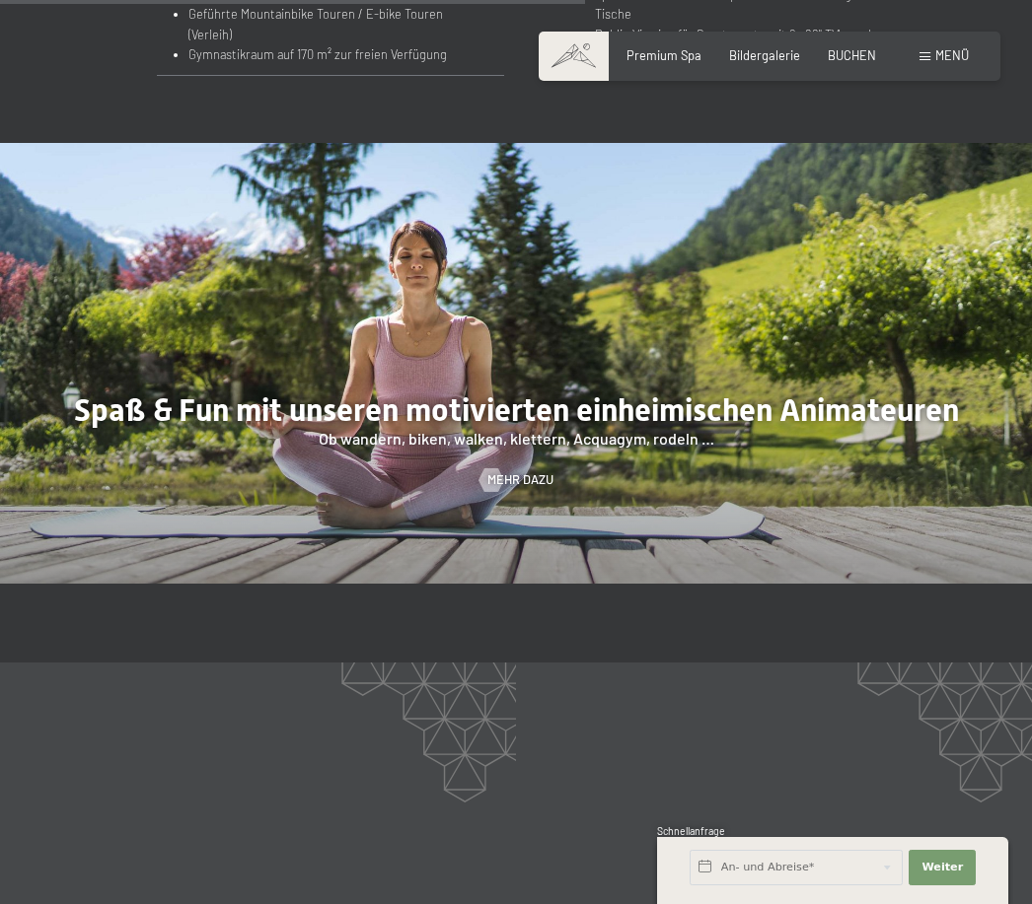
scroll to position [2171, 0]
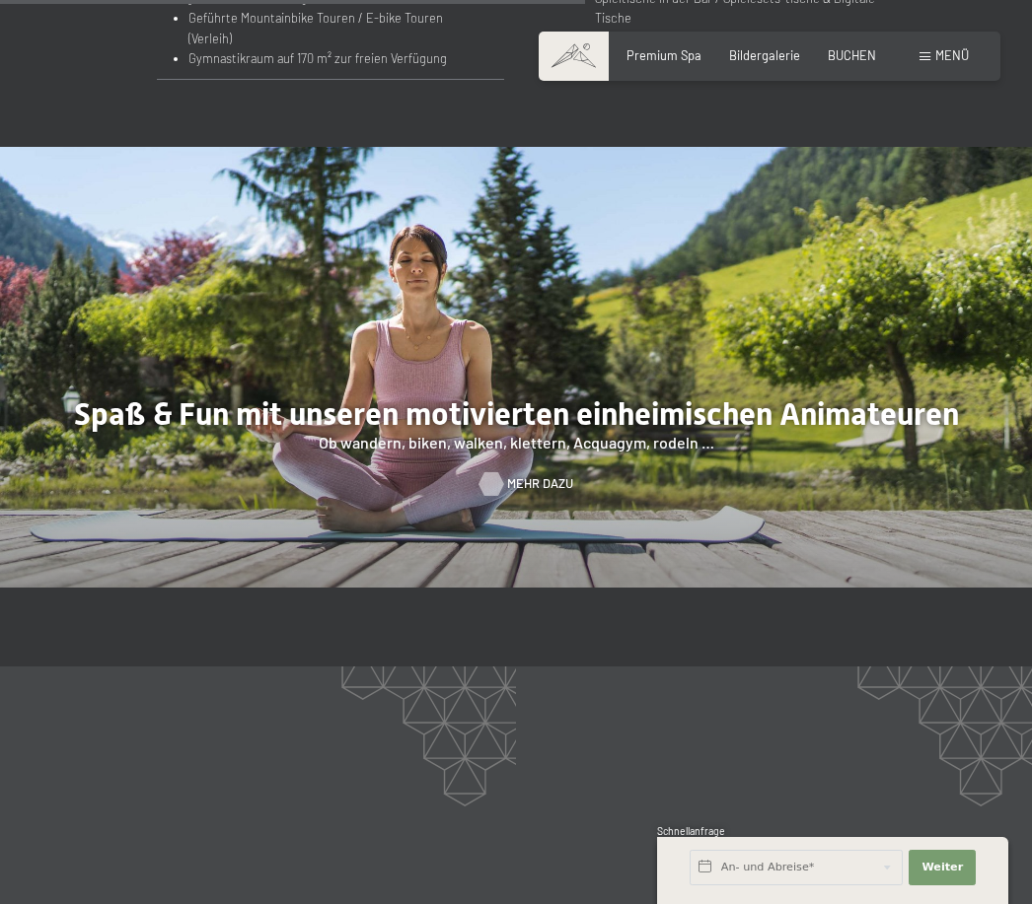
click at [515, 493] on span "Mehr dazu" at bounding box center [540, 484] width 66 height 18
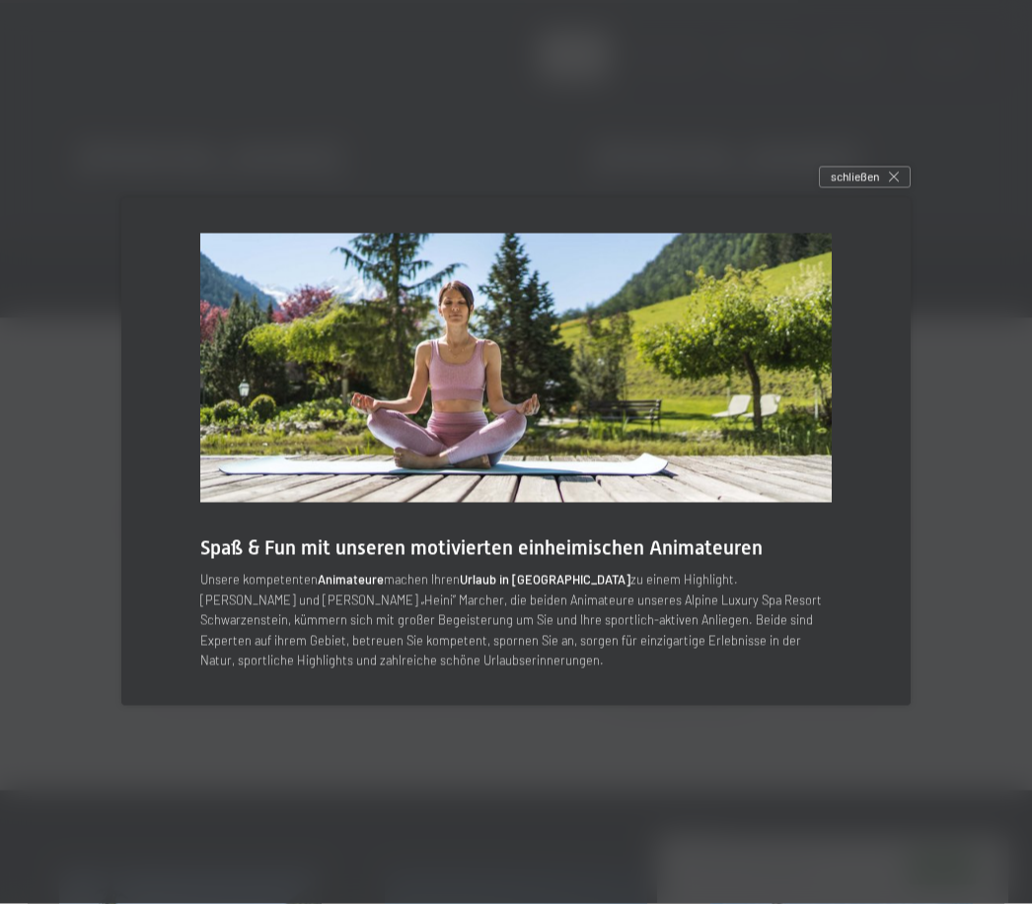
scroll to position [2986, 0]
click at [882, 188] on div "schließen" at bounding box center [865, 178] width 92 height 22
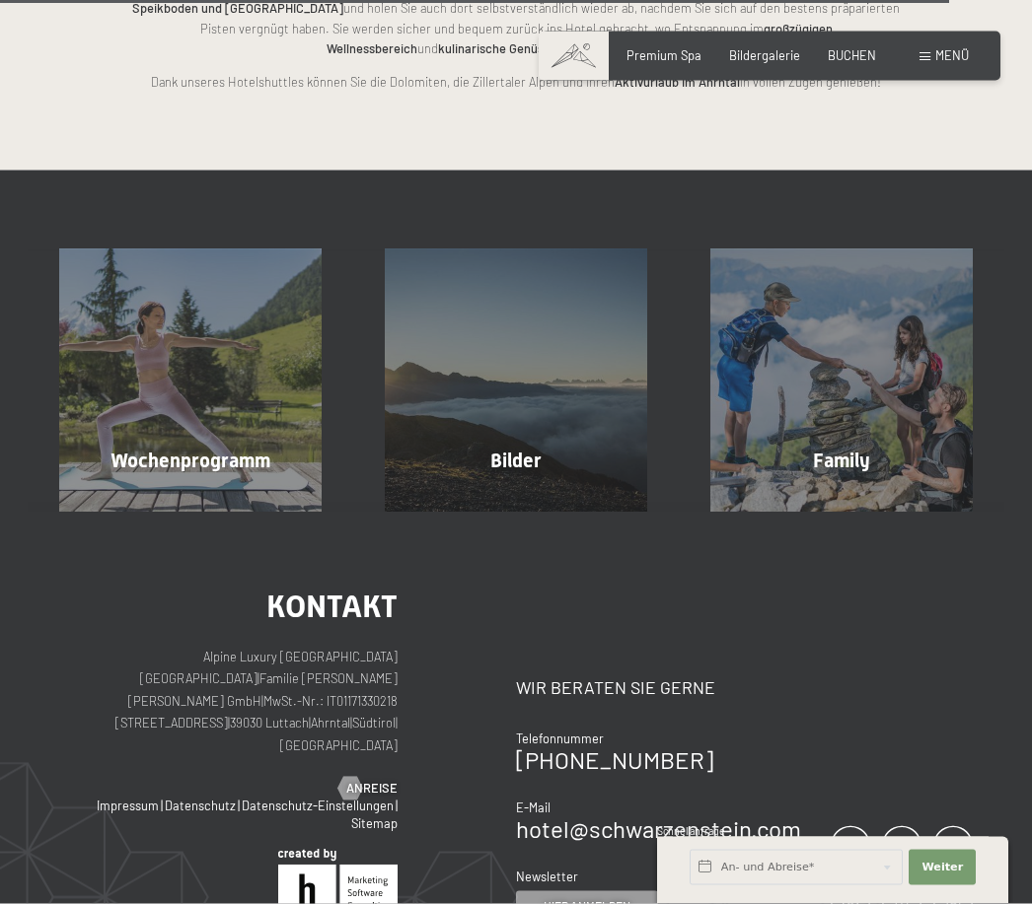
scroll to position [3607, 0]
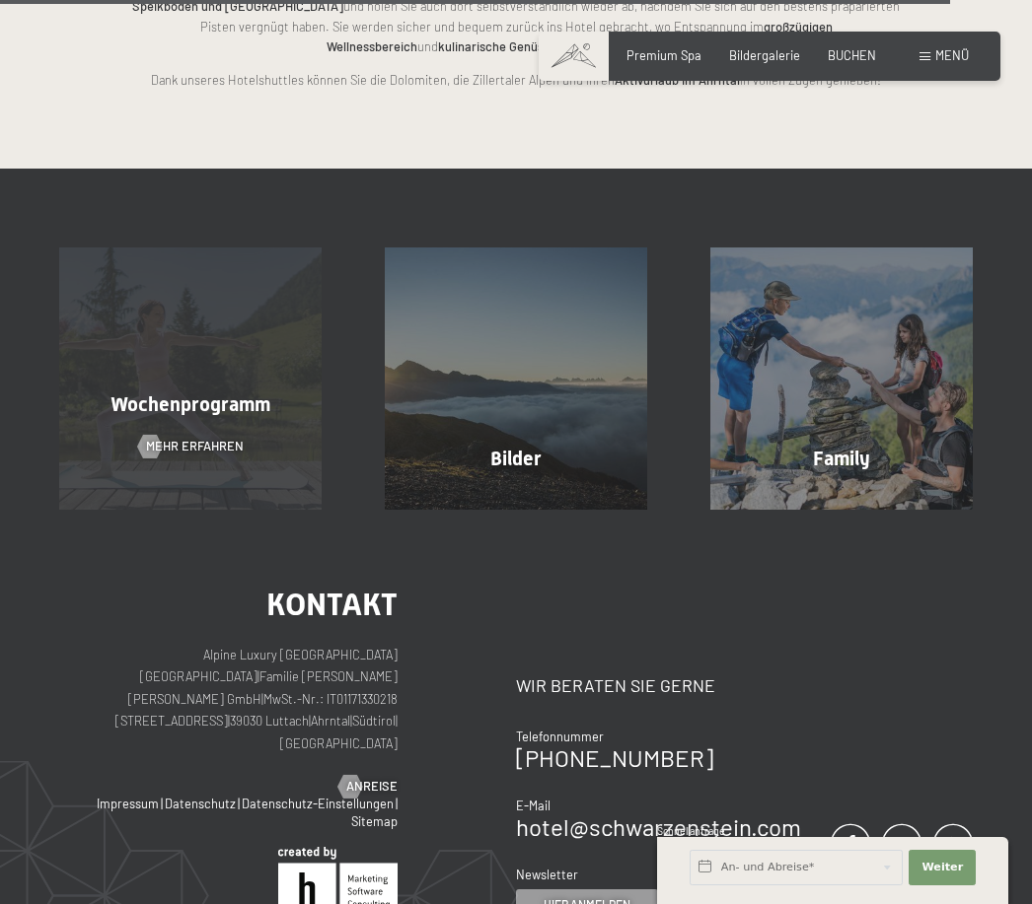
click at [213, 438] on span "Mehr erfahren" at bounding box center [195, 447] width 98 height 18
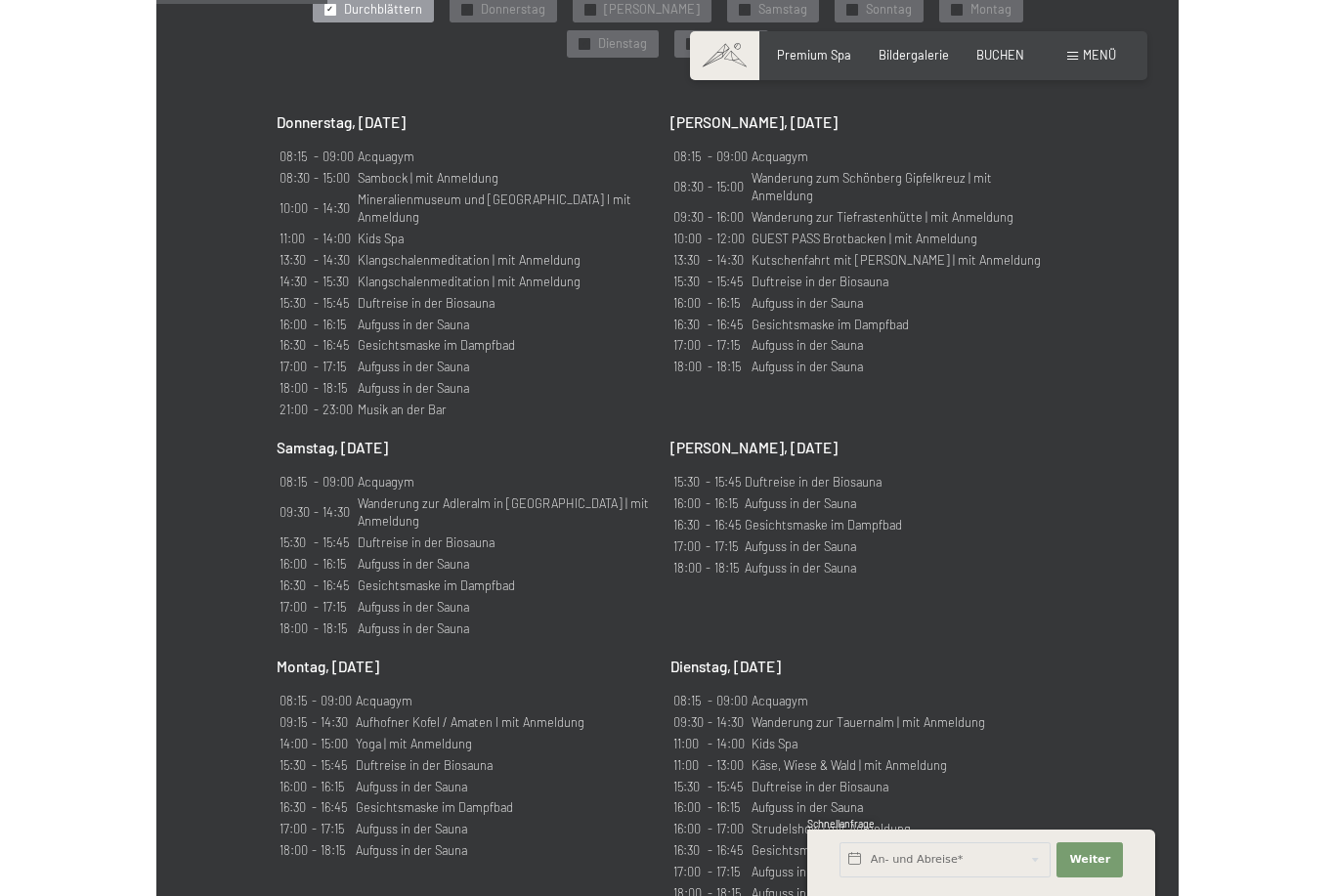
scroll to position [1127, 0]
